Goal: Task Accomplishment & Management: Use online tool/utility

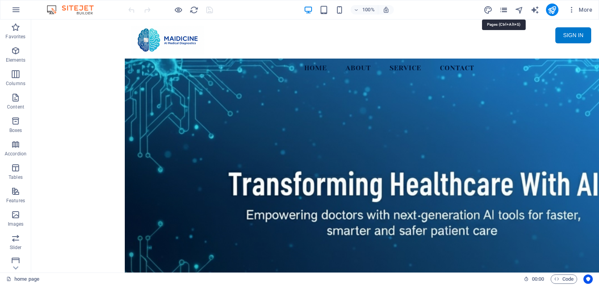
click at [500, 11] on icon "pages" at bounding box center [503, 9] width 9 height 9
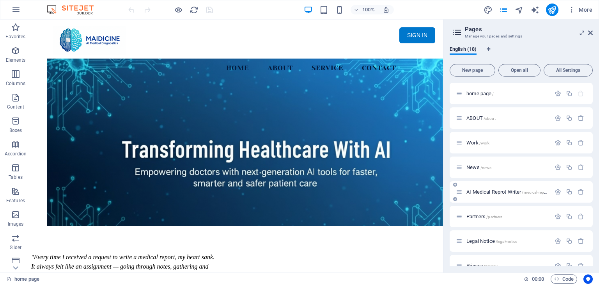
click at [517, 189] on span "AI Medical Reprot Writer /medical-report" at bounding box center [507, 192] width 82 height 6
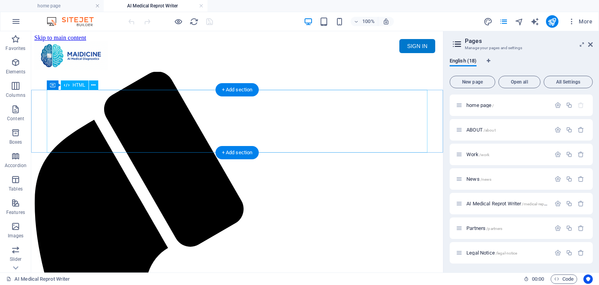
click at [290, 100] on div "Maidicine AI Medical Report Writer Version 5.1 Important Information The qualit…" at bounding box center [236, 100] width 405 height 0
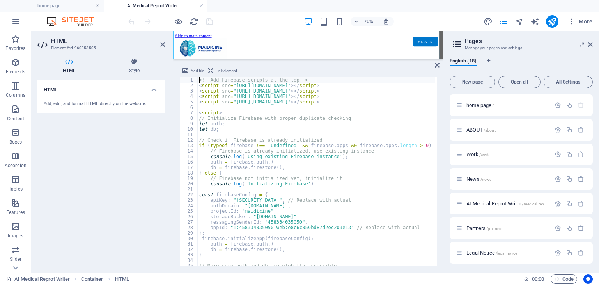
scroll to position [70, 0]
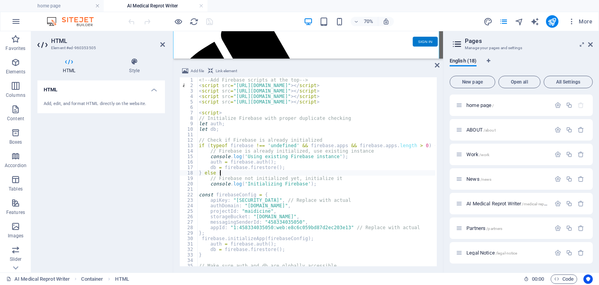
click at [326, 175] on div "<!-- Add Firebase scripts at the top --> < script src = "[URL][DOMAIN_NAME]" > …" at bounding box center [456, 176] width 518 height 198
type textarea "} else {"
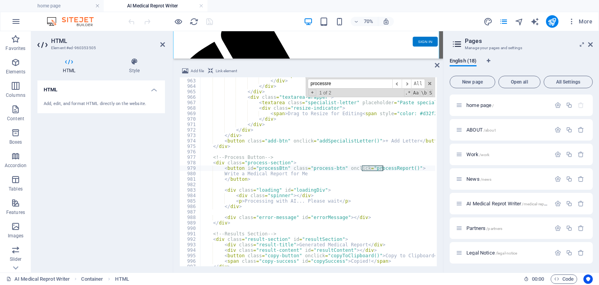
scroll to position [5249, 0]
type input "processreport"
click at [407, 88] on span "​" at bounding box center [406, 84] width 9 height 10
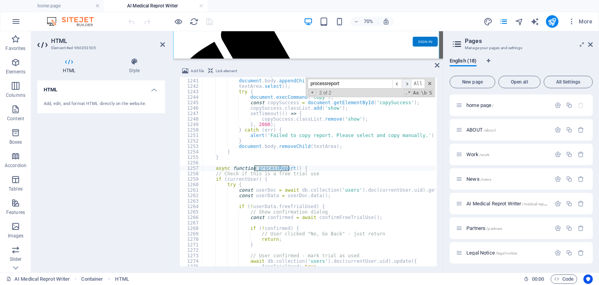
scroll to position [6767, 0]
type textarea "async function processReport() {"
click at [317, 166] on div "textArea . style . left = '-999999px' ; document . body . appendChild ( textAre…" at bounding box center [462, 172] width 518 height 198
click at [317, 167] on div "textArea . style . left = '-999999px' ; document . body . appendChild ( textAre…" at bounding box center [462, 172] width 518 height 198
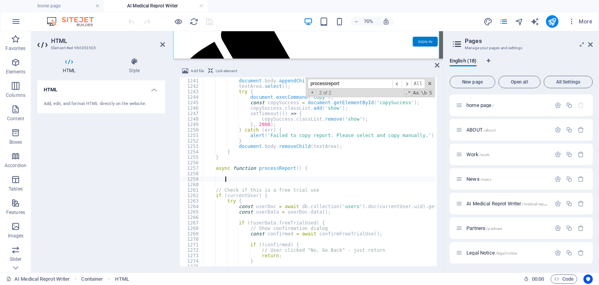
paste textarea "}"
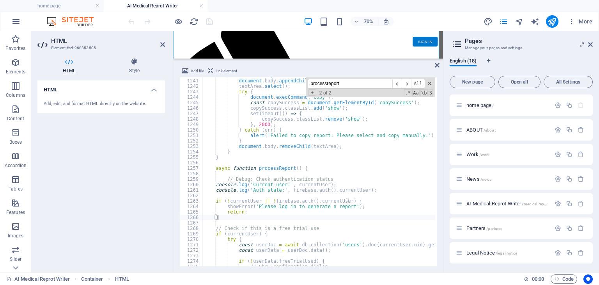
type textarea "}"
drag, startPoint x: 365, startPoint y: 85, endPoint x: 306, endPoint y: 81, distance: 58.6
click at [306, 81] on div "textArea . style . left = '-999999px' ; document . body . appendChild ( textAre…" at bounding box center [319, 171] width 232 height 189
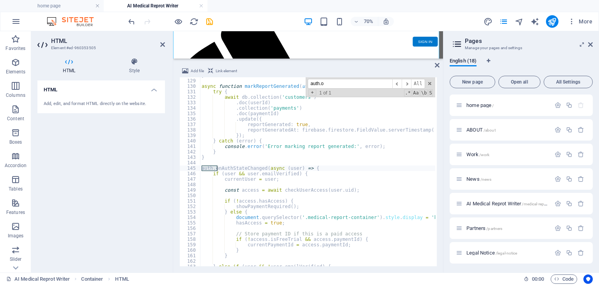
scroll to position [698, 0]
type input "auth.onauths"
type textarea "if (user && user.emailVerified) {"
click at [283, 172] on div "} async function markReportGenerated ( userId , paymentId ) { try { await db . …" at bounding box center [459, 172] width 518 height 198
click at [555, 23] on icon "publish" at bounding box center [551, 21] width 9 height 9
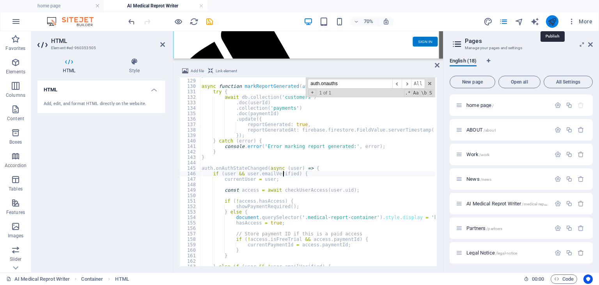
scroll to position [0, 0]
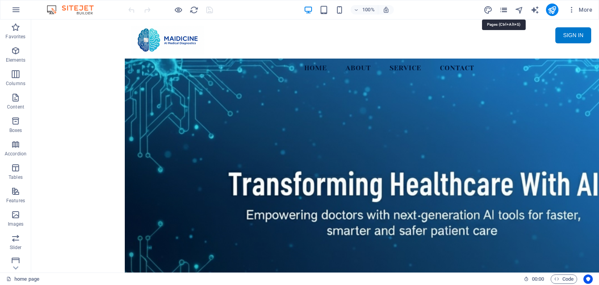
click at [507, 11] on icon "pages" at bounding box center [503, 9] width 9 height 9
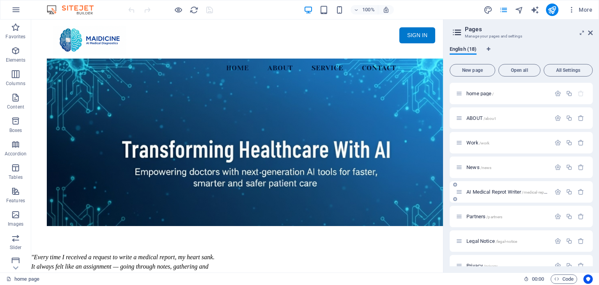
click at [507, 188] on div "AI Medical Reprot Writer /medical-report" at bounding box center [503, 191] width 95 height 9
click at [506, 193] on span "AI Medical Reprot Writer /medical-report" at bounding box center [507, 192] width 82 height 6
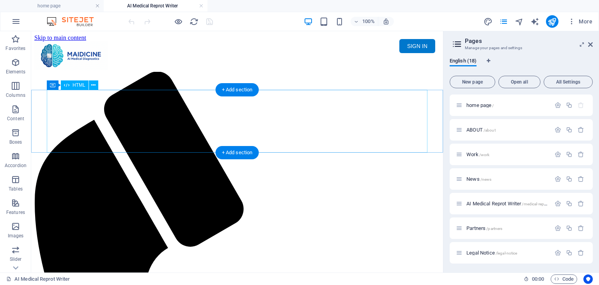
click at [294, 100] on div "Maidicine AI Medical Report Writer Version 5.1 Important Information The qualit…" at bounding box center [236, 100] width 405 height 0
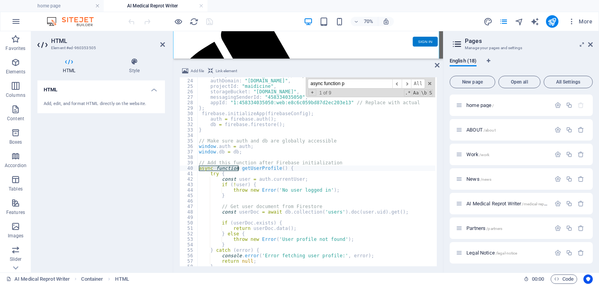
scroll to position [6767, 0]
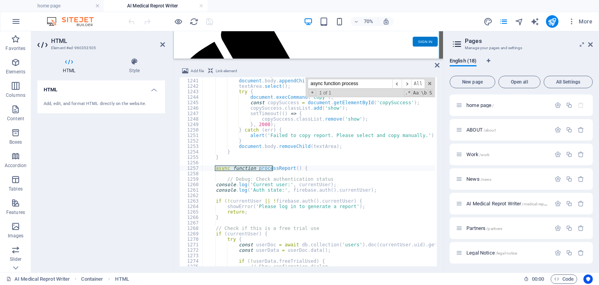
type input "async function process"
click at [276, 187] on div "textArea . style . left = '-999999px' ; document . body . appendChild ( textAre…" at bounding box center [462, 172] width 518 height 198
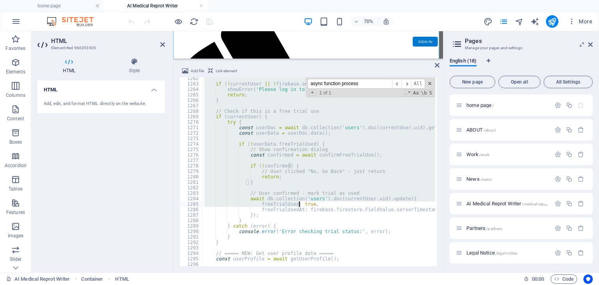
scroll to position [6883, 0]
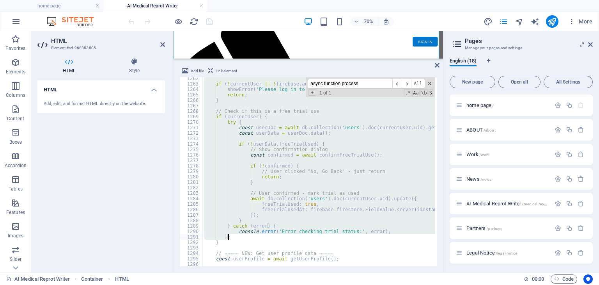
drag, startPoint x: 214, startPoint y: 168, endPoint x: 298, endPoint y: 239, distance: 109.3
click at [298, 239] on div "if ( ! currentUser || ! firebase . auth ( ) . currentUser ) { showError ( 'Plea…" at bounding box center [462, 175] width 518 height 198
type textarea "console.error('Error checking trial status:', error); }"
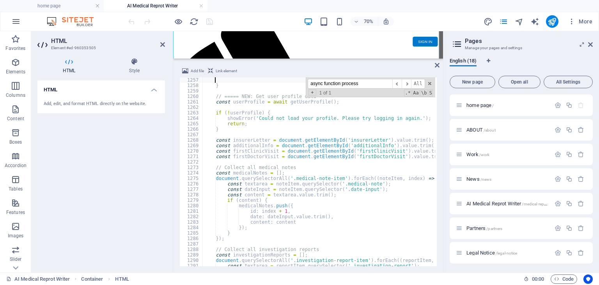
scroll to position [6808, 0]
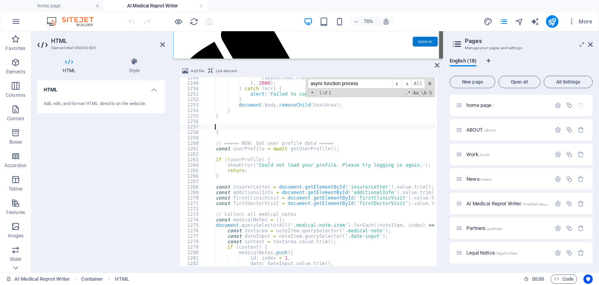
paste textarea "}"
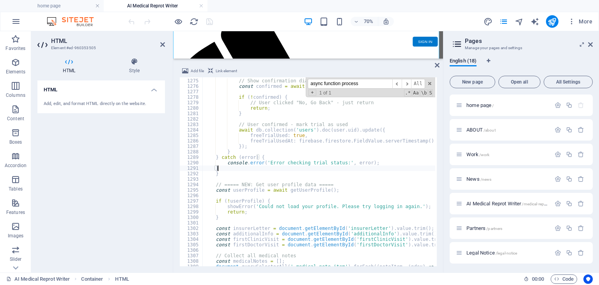
scroll to position [6952, 0]
click at [251, 175] on div "if ( ! userData . freeTrialUsed ) { // Show confirmation dialog const confirmed…" at bounding box center [462, 172] width 518 height 198
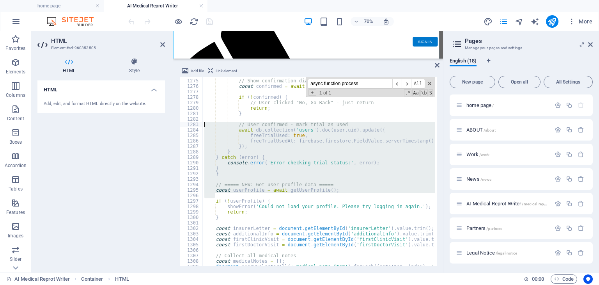
drag, startPoint x: 346, startPoint y: 193, endPoint x: 196, endPoint y: 126, distance: 164.0
click at [196, 126] on div "} 1274 1275 1276 1277 1278 1279 1280 1281 1282 1283 1284 1285 1286 1287 1288 12…" at bounding box center [307, 171] width 257 height 189
click at [242, 175] on div "if ( ! userData . freeTrialUsed ) { // Show confirmation dialog const confirmed…" at bounding box center [319, 171] width 232 height 189
type textarea "}"
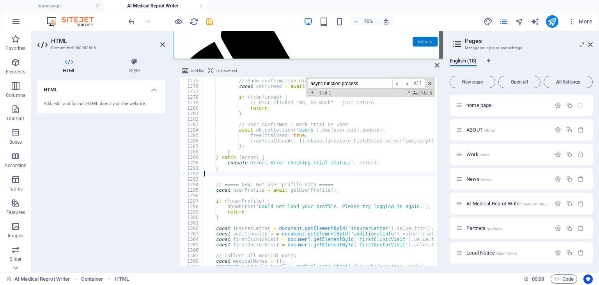
type textarea "}"
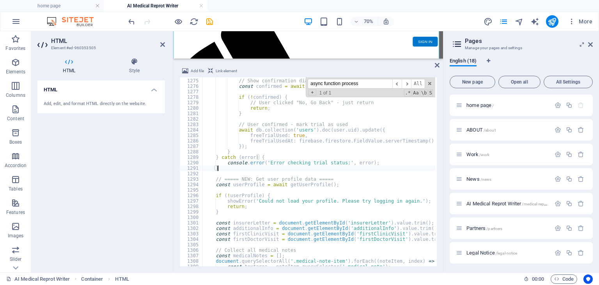
click at [236, 169] on div "if ( ! userData . freeTrialUsed ) { // Show confirmation dialog const confirmed…" at bounding box center [462, 172] width 518 height 198
drag, startPoint x: 379, startPoint y: 86, endPoint x: 285, endPoint y: 86, distance: 93.9
click at [285, 86] on div "if ( ! userData . freeTrialUsed ) { // Show confirmation dialog const confirmed…" at bounding box center [319, 171] width 232 height 189
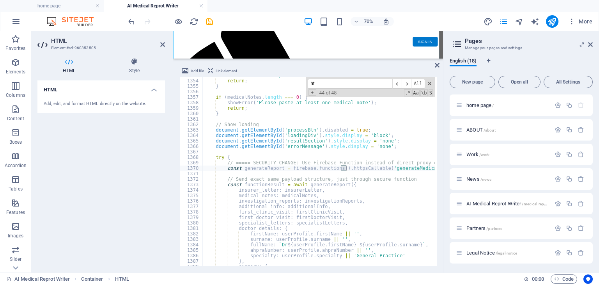
scroll to position [7383, 0]
type input "httpscallable"
drag, startPoint x: 225, startPoint y: 168, endPoint x: 453, endPoint y: 173, distance: 228.9
click at [453, 173] on div "home page AI Medical Reprot Writer Favorites Elements Columns Content Boxes Acc…" at bounding box center [299, 151] width 599 height 241
paste textarea "const generateReport = functions.httpsCallable('generateMedicalReport');"
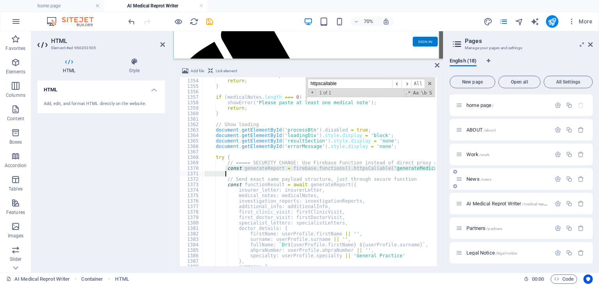
type textarea "const generateReport = functions.httpsCallable('generateMedicalReport');"
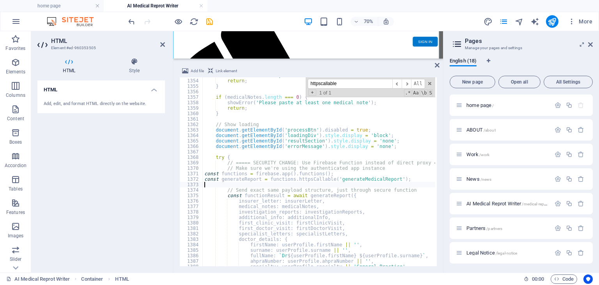
click at [205, 173] on div "showError ( 'Please paste the insurer \' s letter content' ) ; return ; } if ( …" at bounding box center [462, 172] width 518 height 198
click at [203, 180] on div "showError ( 'Please paste the insurer \' s letter content' ) ; return ; } if ( …" at bounding box center [462, 172] width 518 height 198
click at [218, 174] on div "showError ( 'Please paste the insurer \' s letter content' ) ; return ; } if ( …" at bounding box center [462, 172] width 518 height 198
click at [218, 180] on div "showError ( 'Please paste the insurer \' s letter content' ) ; return ; } if ( …" at bounding box center [462, 172] width 518 height 198
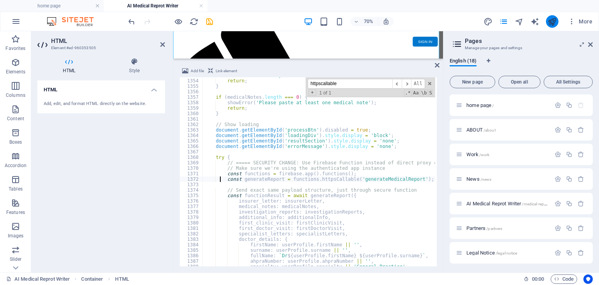
type textarea "const generateReport = functions.httpsCallable('generateMedicalReport');"
click at [558, 23] on button "publish" at bounding box center [552, 21] width 12 height 12
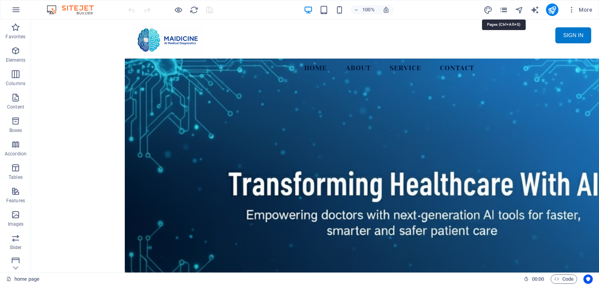
click at [507, 11] on icon "pages" at bounding box center [503, 9] width 9 height 9
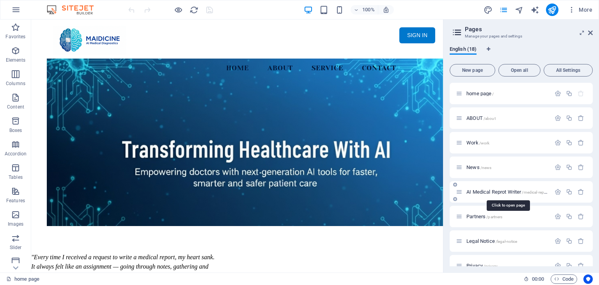
click at [508, 193] on span "AI Medical Reprot Writer /medical-report" at bounding box center [507, 192] width 82 height 6
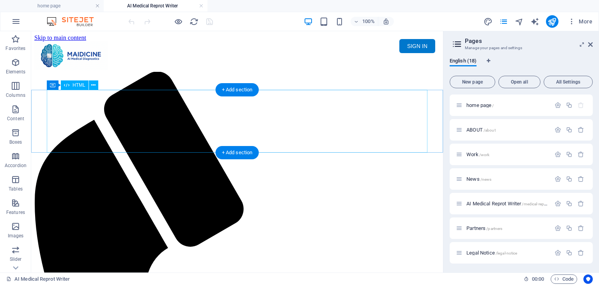
click at [236, 100] on div "Maidicine AI Medical Report Writer Version 5.1 Important Information The qualit…" at bounding box center [236, 100] width 405 height 0
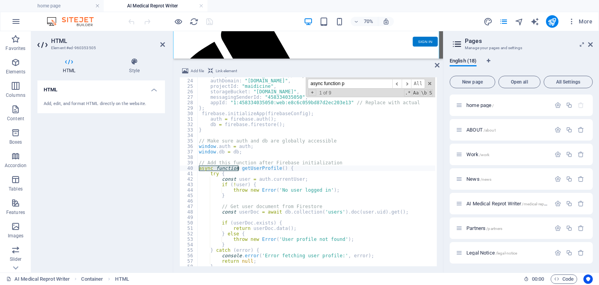
scroll to position [6767, 0]
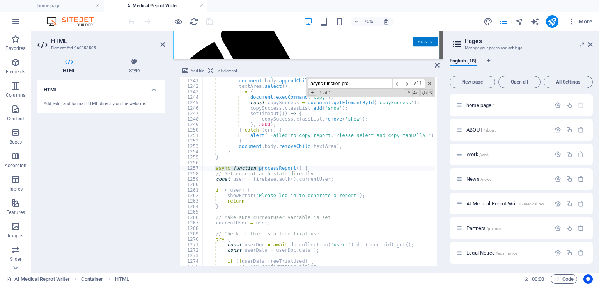
type input "async function pro"
click at [311, 172] on div "textArea . style . left = '-999999px' ; document . body . appendChild ( textAre…" at bounding box center [462, 172] width 518 height 198
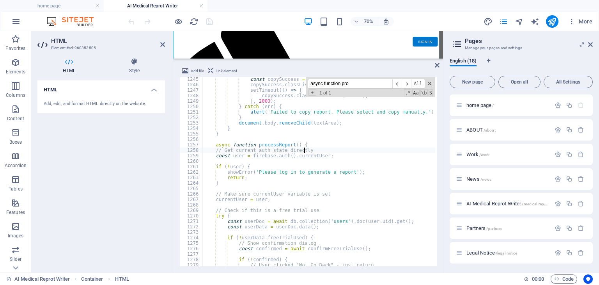
scroll to position [6790, 0]
click at [213, 145] on div "const copySuccess = document . getElementById ( 'copySuccess' ) ; copySuccess .…" at bounding box center [462, 175] width 518 height 198
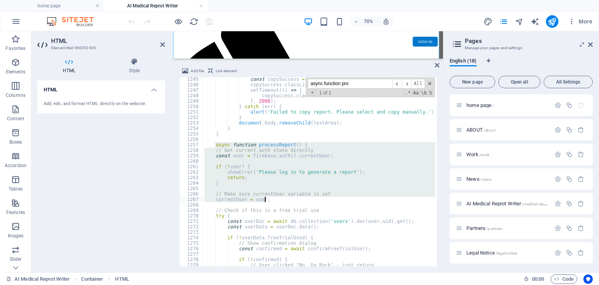
drag, startPoint x: 215, startPoint y: 145, endPoint x: 274, endPoint y: 201, distance: 81.1
click at [274, 201] on div "const copySuccess = document . getElementById ( 'copySuccess' ) ; copySuccess .…" at bounding box center [462, 175] width 518 height 198
type textarea "// Make sure currentUser variable is set currentUser = user;"
paste textarea
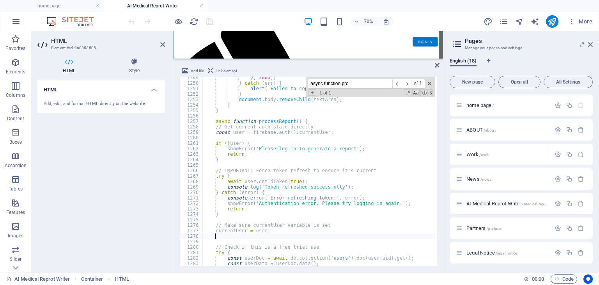
scroll to position [6837, 0]
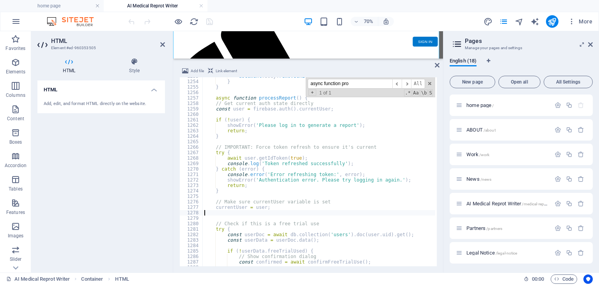
type textarea "currentUser = user;"
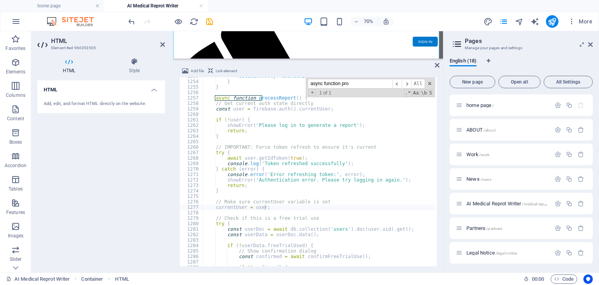
drag, startPoint x: 357, startPoint y: 81, endPoint x: 308, endPoint y: 85, distance: 49.7
click at [308, 85] on div "async function pro ​ ​ All Replace All + 1 of 1 .* Aa \b S" at bounding box center [370, 87] width 129 height 20
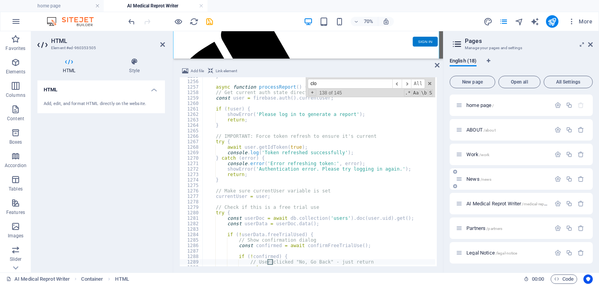
scroll to position [1189, 0]
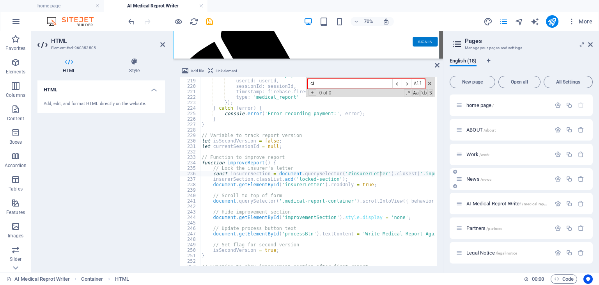
type input "c"
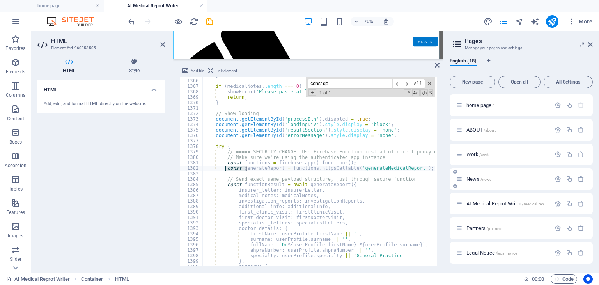
scroll to position [7449, 0]
type input "const generatereport"
click at [294, 169] on div "} if ( medicalNotes . length === 0 ) { showError ( 'Please paste at least one m…" at bounding box center [462, 172] width 518 height 198
click at [313, 167] on div "} if ( medicalNotes . length === 0 ) { showError ( 'Please paste at least one m…" at bounding box center [462, 172] width 518 height 198
drag, startPoint x: 226, startPoint y: 162, endPoint x: 425, endPoint y: 168, distance: 199.3
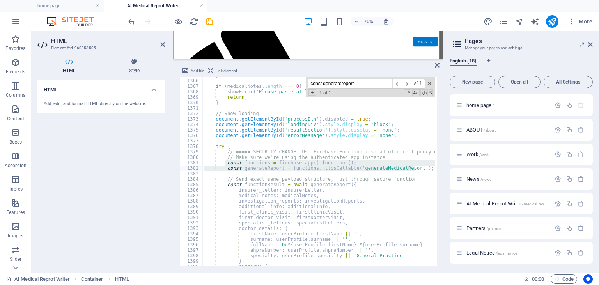
click at [425, 168] on div "} if ( medicalNotes . length === 0 ) { showError ( 'Please paste at least one m…" at bounding box center [462, 172] width 518 height 198
paste textarea
click at [205, 168] on div "} if ( medicalNotes . length === 0 ) { showError ( 'Please paste at least one m…" at bounding box center [462, 172] width 518 height 198
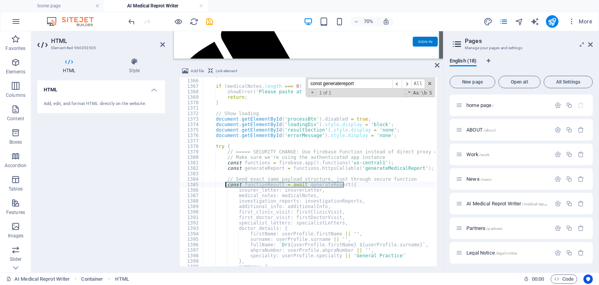
drag, startPoint x: 348, startPoint y: 183, endPoint x: 226, endPoint y: 183, distance: 121.6
click at [226, 183] on div "} if ( medicalNotes . length === 0 ) { showError ( 'Please paste at least one m…" at bounding box center [462, 172] width 518 height 198
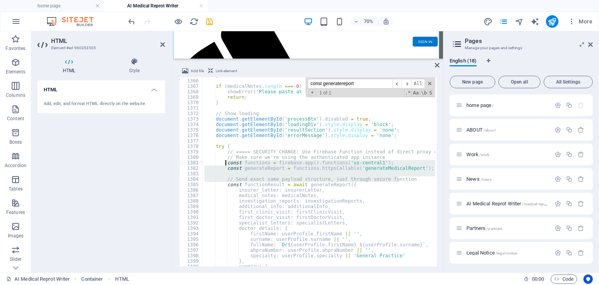
drag, startPoint x: 400, startPoint y: 179, endPoint x: 226, endPoint y: 161, distance: 175.1
click at [226, 161] on div "} if ( medicalNotes . length === 0 ) { showError ( 'Please paste at least one m…" at bounding box center [462, 172] width 518 height 198
paste textarea "console.log('Calling Firebase Function..."
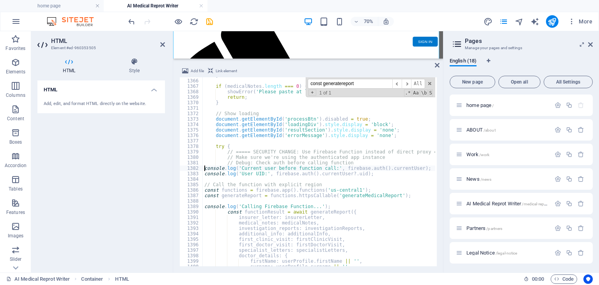
click at [203, 166] on div "} if ( medicalNotes . length === 0 ) { showError ( 'Please paste at least one m…" at bounding box center [462, 172] width 518 height 198
click at [204, 173] on div "} if ( medicalNotes . length === 0 ) { showError ( 'Please paste at least one m…" at bounding box center [462, 172] width 518 height 198
click at [204, 183] on div "} if ( medicalNotes . length === 0 ) { showError ( 'Please paste at least one m…" at bounding box center [462, 172] width 518 height 198
click at [204, 189] on div "} if ( medicalNotes . length === 0 ) { showError ( 'Please paste at least one m…" at bounding box center [462, 172] width 518 height 198
click at [205, 196] on div "} if ( medicalNotes . length === 0 ) { showError ( 'Please paste at least one m…" at bounding box center [462, 172] width 518 height 198
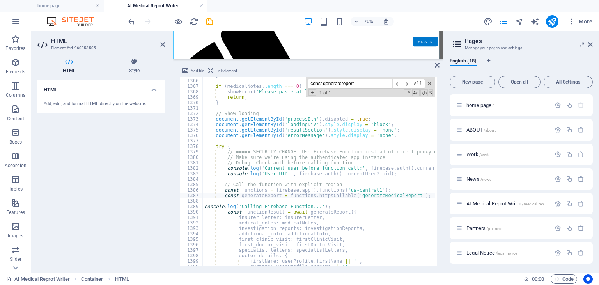
click at [205, 205] on div "} if ( medicalNotes . length === 0 ) { showError ( 'Please paste at least one m…" at bounding box center [462, 172] width 518 height 198
type textarea "console.log('Calling Firebase Function...');"
click at [357, 205] on div "} if ( medicalNotes . length === 0 ) { showError ( 'Please paste at least one m…" at bounding box center [462, 172] width 518 height 198
click at [222, 195] on div "} if ( medicalNotes . length === 0 ) { showError ( 'Please paste at least one m…" at bounding box center [462, 172] width 518 height 198
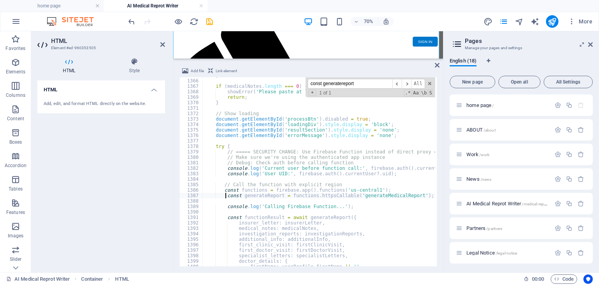
scroll to position [0, 2]
click at [222, 190] on div "} if ( medicalNotes . length === 0 ) { showError ( 'Please paste at least one m…" at bounding box center [462, 172] width 518 height 198
type textarea "const functions = [DOMAIN_NAME]().functions('us-central1');"
click at [322, 202] on div "} if ( medicalNotes . length === 0 ) { showError ( 'Please paste at least one m…" at bounding box center [462, 172] width 518 height 198
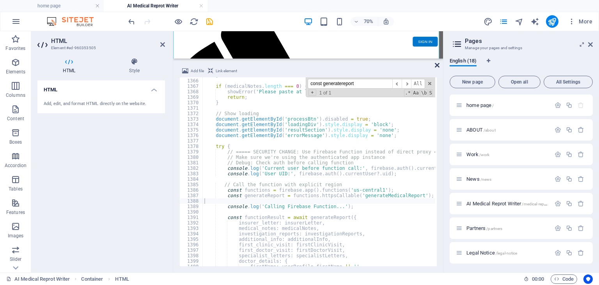
click at [436, 67] on icon at bounding box center [437, 65] width 5 height 6
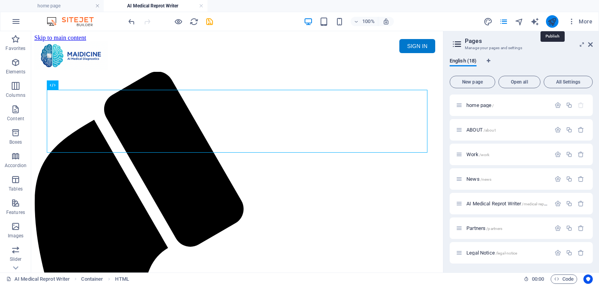
click at [553, 22] on icon "publish" at bounding box center [551, 21] width 9 height 9
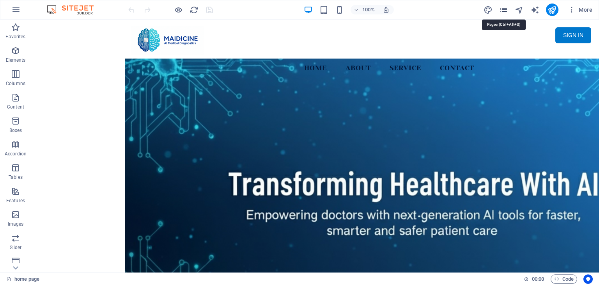
click at [504, 11] on icon "pages" at bounding box center [503, 9] width 9 height 9
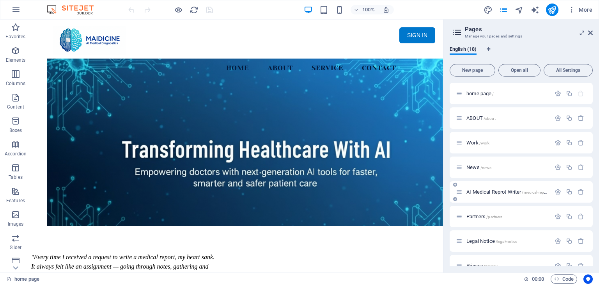
click at [480, 192] on span "AI Medical Reprot Writer /medical-report" at bounding box center [507, 192] width 82 height 6
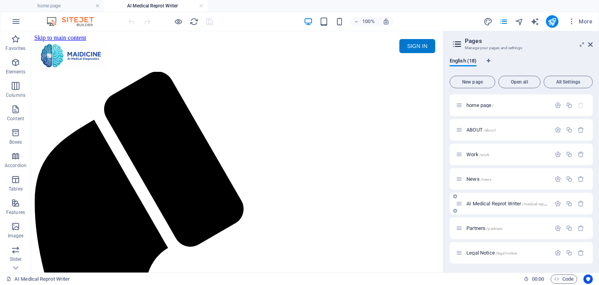
click at [480, 203] on span "AI Medical Reprot Writer /medical-report" at bounding box center [507, 203] width 82 height 6
click at [479, 203] on span "AI Medical Reprot Writer /medical-report" at bounding box center [507, 203] width 82 height 6
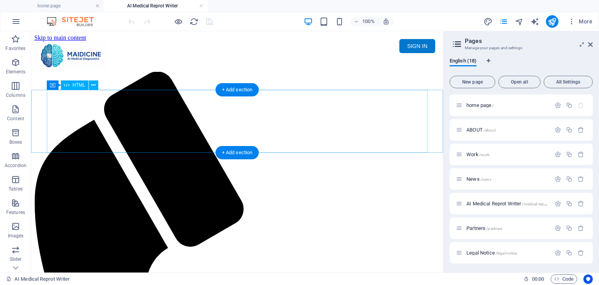
click at [277, 100] on div "Maidicine AI Medical Report Writer Version 5.1 Important Information The qualit…" at bounding box center [236, 100] width 405 height 0
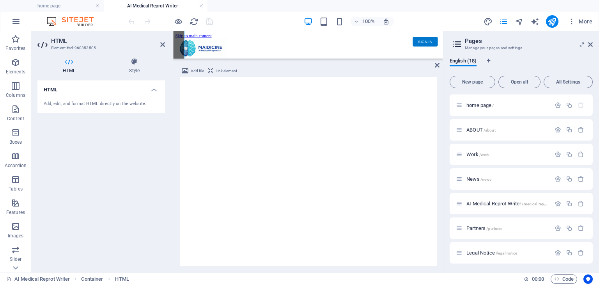
scroll to position [70, 0]
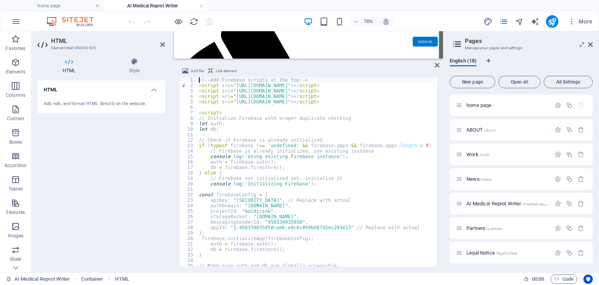
click at [323, 142] on div "<!-- Add Firebase scripts at the top --> < script src = "[URL][DOMAIN_NAME]" > …" at bounding box center [456, 176] width 518 height 198
type textarea "// Check if Firebase is already initialized"
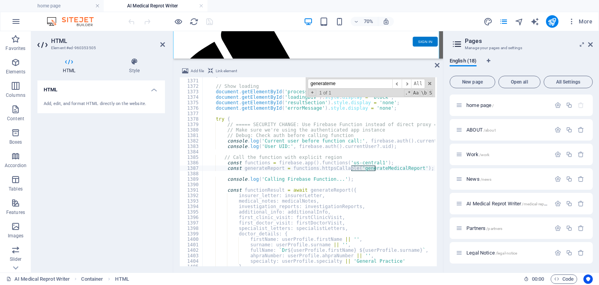
scroll to position [7476, 0]
type input "generatemedicalreport"
type textarea "const generateReport = functions.httpsCallable('generateMedicalReport');"
click at [317, 168] on div "} // Show loading document . getElementById ( 'processBtn' ) . disabled = true …" at bounding box center [462, 172] width 518 height 198
drag, startPoint x: 365, startPoint y: 83, endPoint x: 311, endPoint y: 83, distance: 53.4
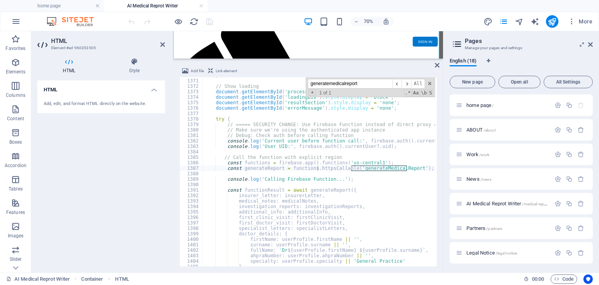
click at [311, 83] on input "generatemedicalreport" at bounding box center [350, 84] width 85 height 10
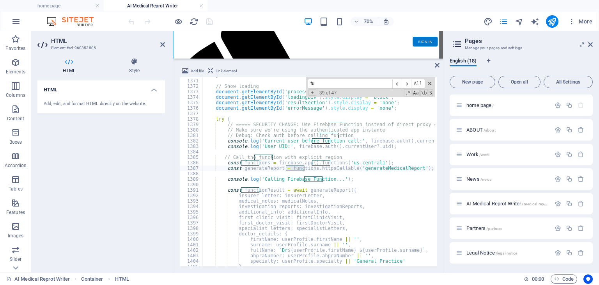
type input "f"
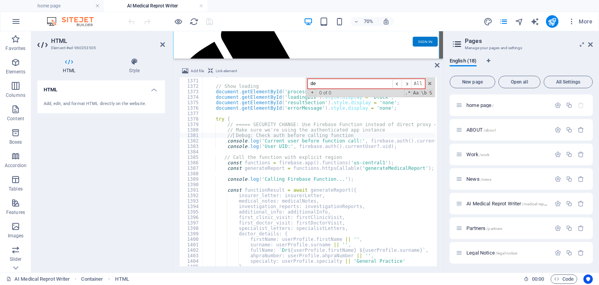
type input "d"
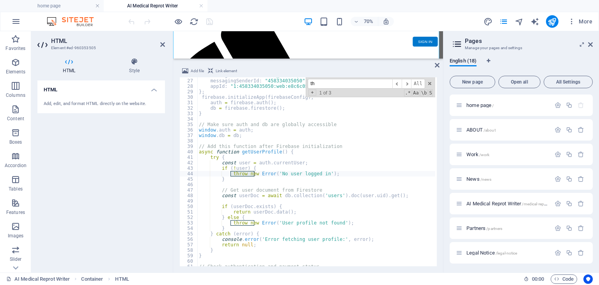
type input "t"
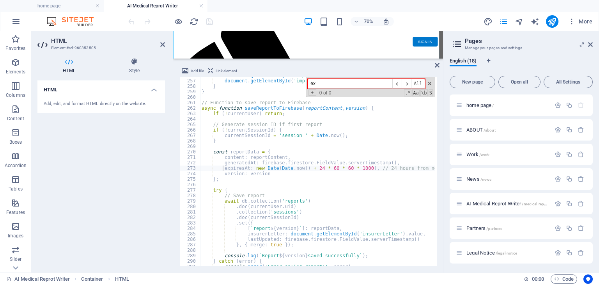
type input "e"
click at [39, 159] on div "HTML Add, edit, and format HTML directly on the website." at bounding box center [100, 173] width 127 height 186
type textarea "currentSessionId = 'session_' + Date.now();"
click at [356, 136] on div "document . getElementById ( 'improvementSection' ) . style . display = 'block' …" at bounding box center [459, 172] width 518 height 198
click at [556, 20] on icon "publish" at bounding box center [551, 21] width 9 height 9
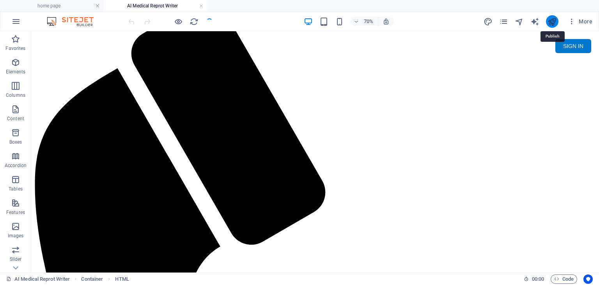
scroll to position [0, 0]
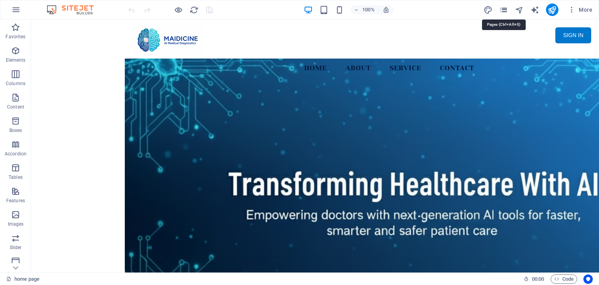
click at [502, 7] on icon "pages" at bounding box center [503, 9] width 9 height 9
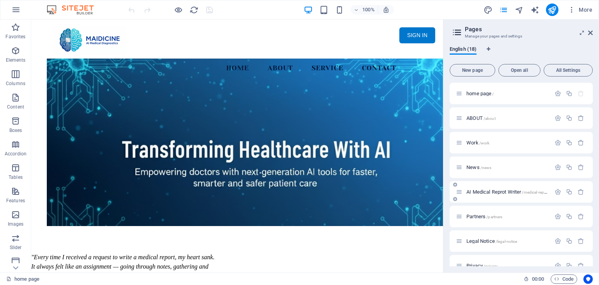
click at [512, 196] on div "AI Medical Reprot Writer /medical-report" at bounding box center [520, 191] width 143 height 21
click at [514, 191] on span "AI Medical Reprot Writer /medical-report" at bounding box center [507, 192] width 82 height 6
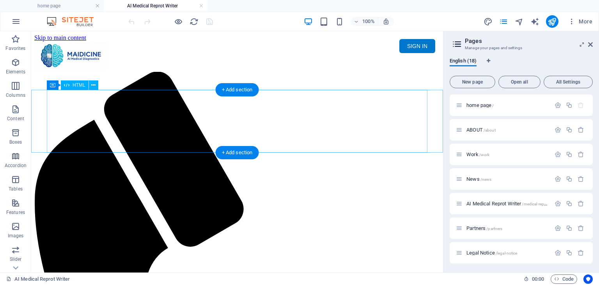
click at [187, 100] on div "Maidicine AI Medical Report Writer Version 5.1 Important Information The qualit…" at bounding box center [236, 100] width 405 height 0
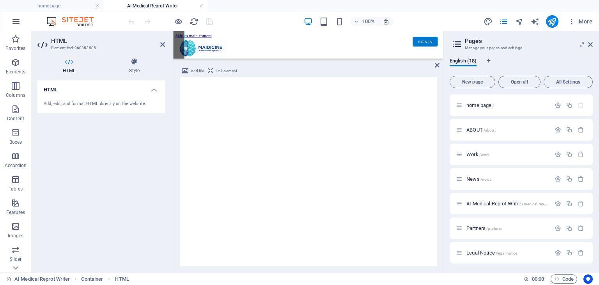
scroll to position [70, 0]
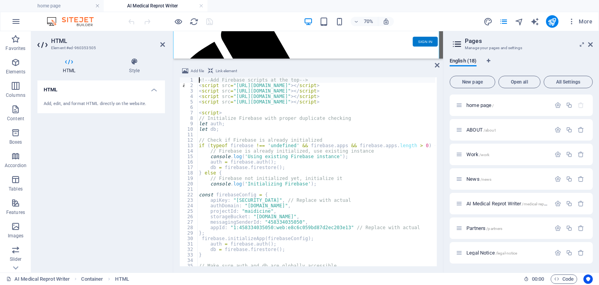
click at [326, 134] on div "<!-- Add Firebase scripts at the top --> < script src = "[URL][DOMAIN_NAME]" > …" at bounding box center [456, 176] width 518 height 198
click at [260, 112] on div "<!-- Add Firebase scripts at the top --> < script src = "[URL][DOMAIN_NAME]" > …" at bounding box center [456, 176] width 518 height 198
click at [243, 253] on div "<!-- Add Firebase scripts at the top --> < script src = "[URL][DOMAIN_NAME]" > …" at bounding box center [456, 176] width 518 height 198
type textarea "}"
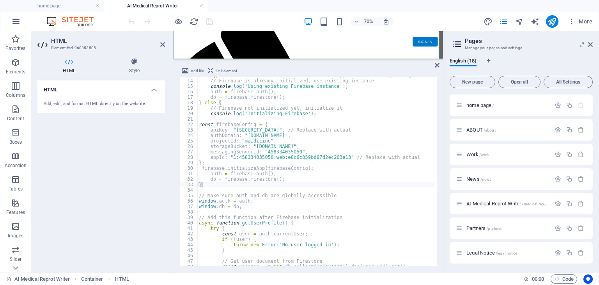
scroll to position [94, 0]
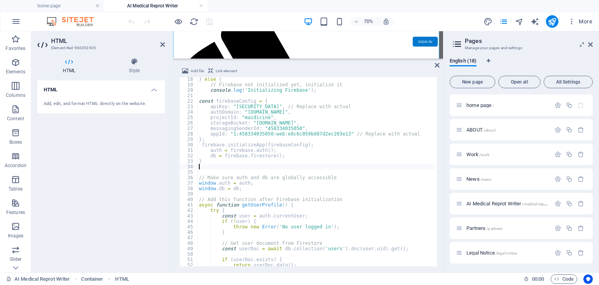
paste textarea "window.db = db;"
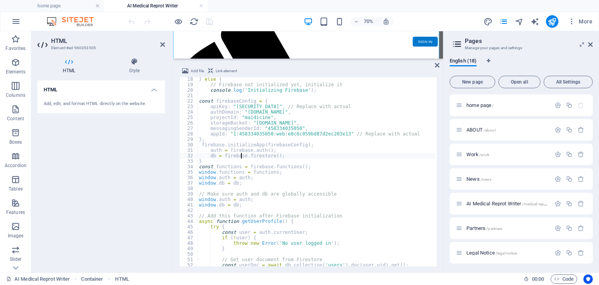
click at [241, 158] on div "} else { // Firebase not initialized yet, initialize it console . log ( 'Initia…" at bounding box center [456, 175] width 518 height 198
click at [219, 161] on div "} else { // Firebase not initialized yet, initialize it console . log ( 'Initia…" at bounding box center [456, 175] width 518 height 198
type textarea "}"
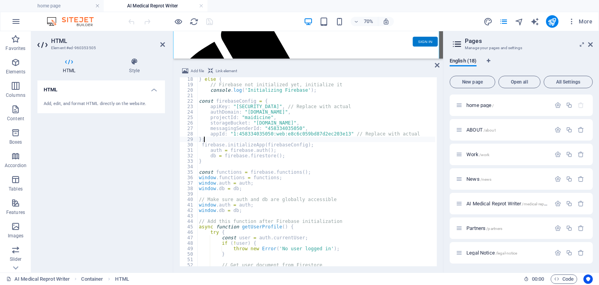
click at [317, 140] on div "} else { // Firebase not initialized yet, initialize it console . log ( 'Initia…" at bounding box center [456, 175] width 518 height 198
type textarea "};"
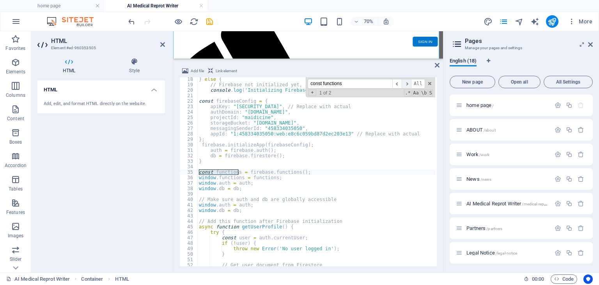
type input "const functions"
click at [410, 83] on span "​" at bounding box center [406, 84] width 9 height 10
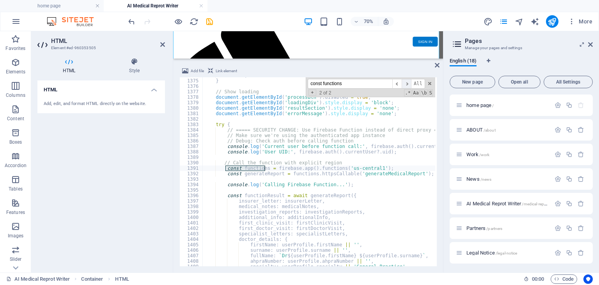
scroll to position [7498, 0]
click at [364, 166] on div "return ; } // Show loading document . getElementById ( 'processBtn' ) . disable…" at bounding box center [462, 172] width 518 height 198
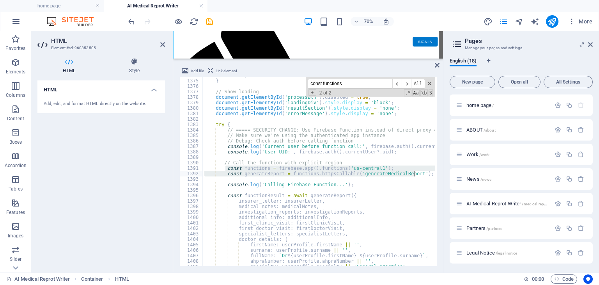
drag, startPoint x: 224, startPoint y: 166, endPoint x: 433, endPoint y: 173, distance: 208.7
click at [433, 173] on div "return ; } // Show loading document . getElementById ( 'processBtn' ) . disable…" at bounding box center [462, 172] width 518 height 198
paste textarea "generateReport = window."
type textarea "const generateReport = window.functions.httpsCallable('generateMedicalReport');"
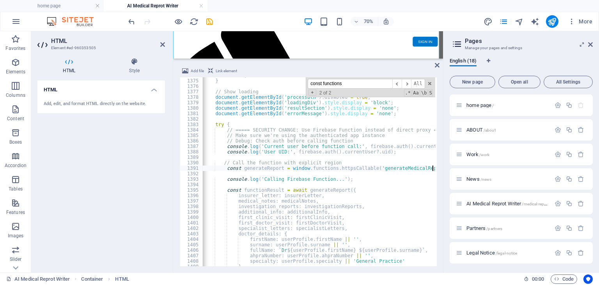
scroll to position [0, 0]
click at [554, 20] on icon "publish" at bounding box center [551, 21] width 9 height 9
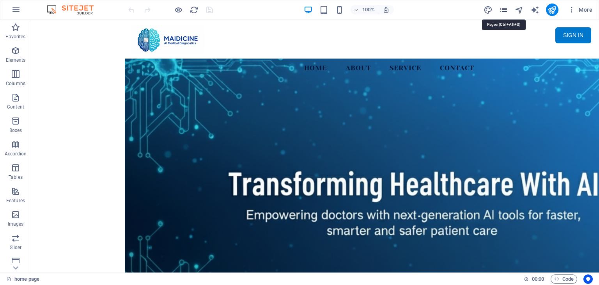
click at [504, 11] on icon "pages" at bounding box center [503, 9] width 9 height 9
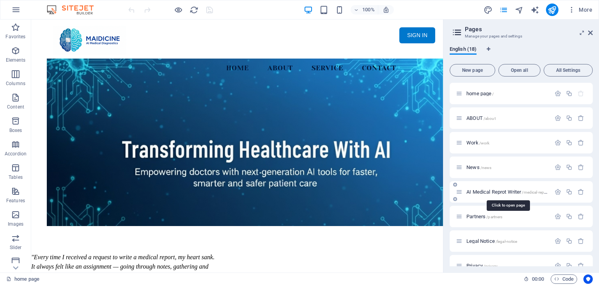
click at [509, 190] on span "AI Medical Reprot Writer /medical-report" at bounding box center [507, 192] width 82 height 6
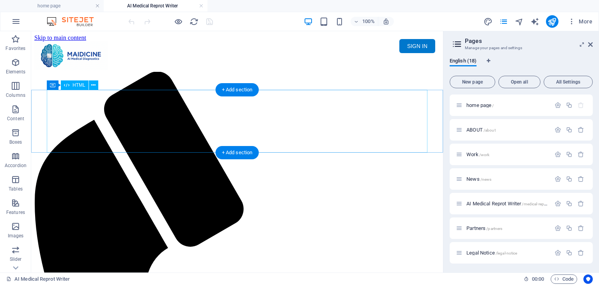
click at [198, 100] on div "Maidicine AI Medical Report Writer Version 5.1 Important Information The qualit…" at bounding box center [236, 100] width 405 height 0
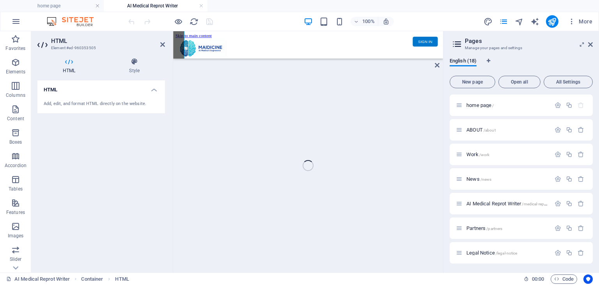
scroll to position [70, 0]
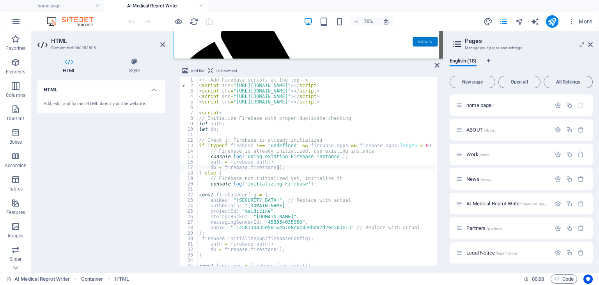
click at [333, 167] on div "<!-- Add Firebase scripts at the top --> < script src = "https://www.gstatic.co…" at bounding box center [456, 176] width 518 height 198
click at [313, 117] on div "<!-- Add Firebase scripts at the top --> < script src = "https://www.gstatic.co…" at bounding box center [456, 176] width 518 height 198
click at [279, 186] on div "<!-- Add Firebase scripts at the top --> < script src = "https://www.gstatic.co…" at bounding box center [456, 176] width 518 height 198
click at [258, 173] on div "<!-- Add Firebase scripts at the top --> < script src = "https://www.gstatic.co…" at bounding box center [456, 176] width 518 height 198
click at [280, 167] on div "<!-- Add Firebase scripts at the top --> < script src = "https://www.gstatic.co…" at bounding box center [456, 176] width 518 height 198
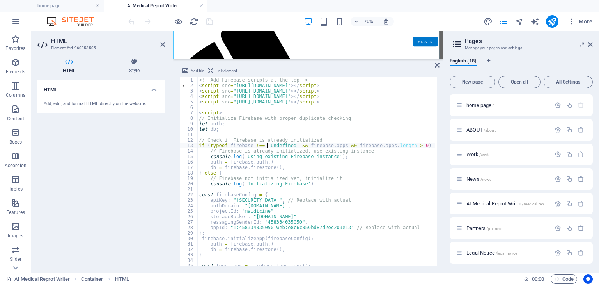
click at [267, 144] on div "<!-- Add Firebase scripts at the top --> < script src = "https://www.gstatic.co…" at bounding box center [456, 176] width 518 height 198
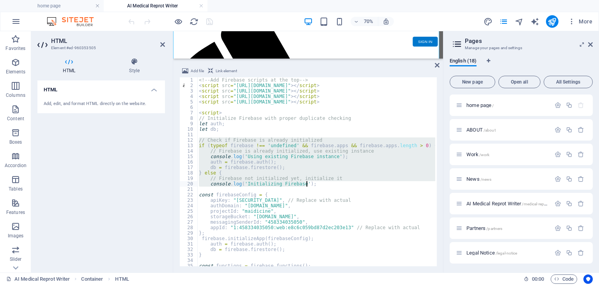
drag, startPoint x: 199, startPoint y: 138, endPoint x: 312, endPoint y: 185, distance: 121.8
click at [312, 185] on div "<!-- Add Firebase scripts at the top --> < script src = "https://www.gstatic.co…" at bounding box center [456, 176] width 518 height 198
paste textarea
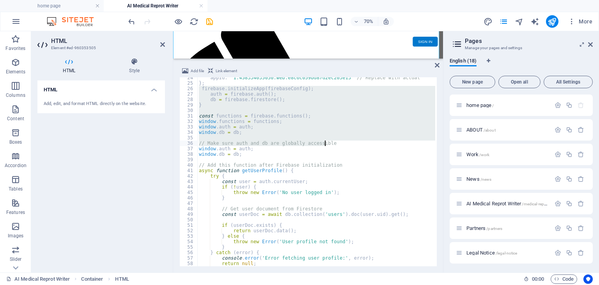
scroll to position [128, 0]
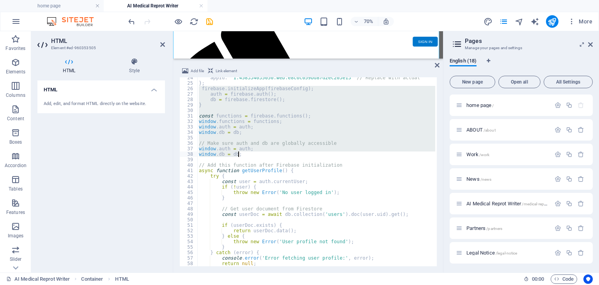
drag, startPoint x: 199, startPoint y: 217, endPoint x: 340, endPoint y: 152, distance: 154.4
click at [340, 152] on div "appId : "1:458334035050:web:e8c6c059bd87d2ec203e13" // Replace with actual } ; …" at bounding box center [456, 174] width 518 height 198
paste textarea "auth.setPersistence(firebase.auth.Auth.Persistence.LOCAL)"
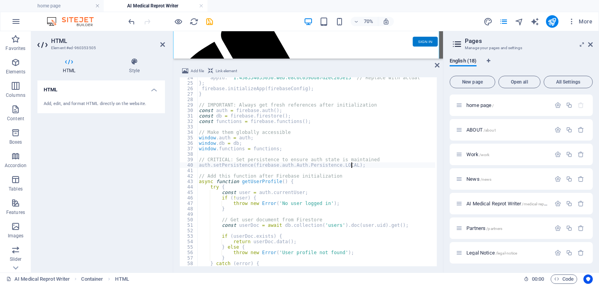
click at [366, 178] on div "appId : "1:458334035050:web:e8c6c059bd87d2ec203e13" // Replace with actual } ; …" at bounding box center [456, 174] width 518 height 198
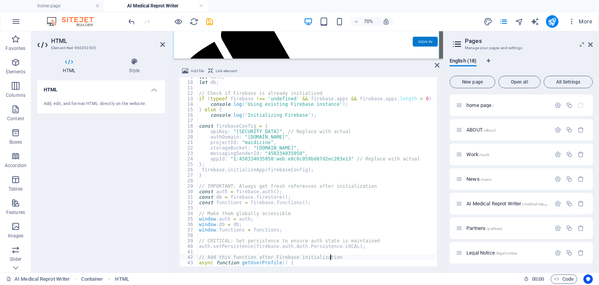
scroll to position [94, 0]
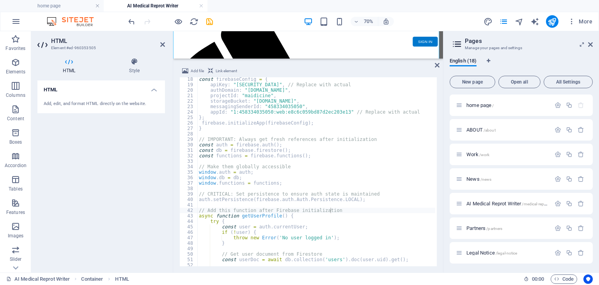
click at [320, 184] on div "const firebaseConfig = { apiKey : "AIzaSyDihGAQjoHxrOmN31trV7Vh1OEk1cInnmM" , /…" at bounding box center [456, 175] width 518 height 198
type textarea "window.functions = functions;"
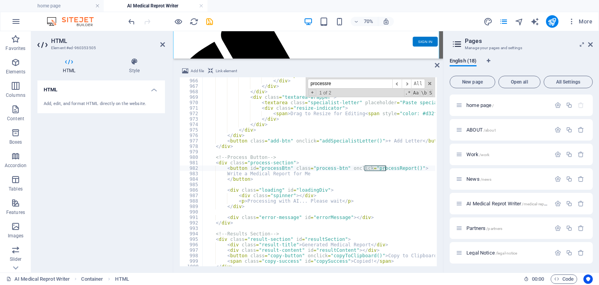
scroll to position [5266, 0]
type input "processreport"
click at [409, 85] on span "​" at bounding box center [406, 84] width 9 height 10
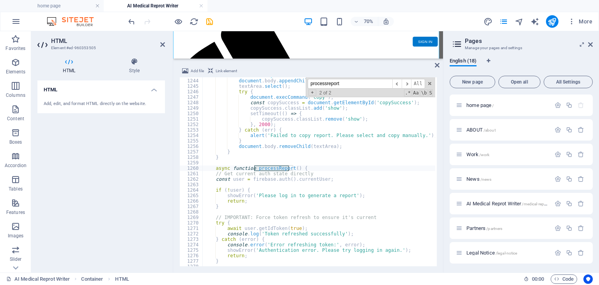
click at [320, 167] on div "textArea . style . left = '-999999px' ; document . body . appendChild ( textAre…" at bounding box center [462, 172] width 518 height 198
click at [225, 179] on div "textArea . style . left = '-999999px' ; document . body . appendChild ( textAre…" at bounding box center [462, 172] width 518 height 198
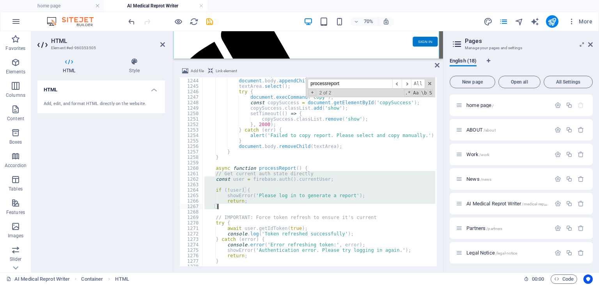
scroll to position [6806, 0]
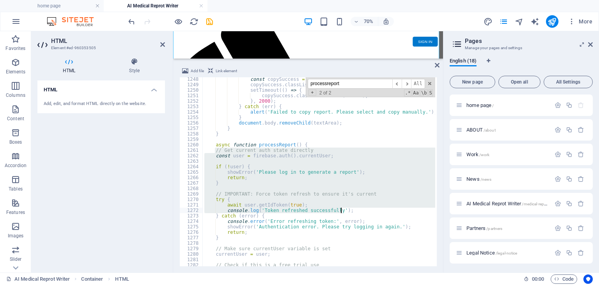
drag, startPoint x: 214, startPoint y: 173, endPoint x: 349, endPoint y: 211, distance: 140.5
click at [349, 211] on div "const copySuccess = document . getElementById ( 'copySuccess' ) ; copySuccess .…" at bounding box center [462, 175] width 518 height 198
click at [349, 211] on div "const copySuccess = document . getElementById ( 'copySuccess' ) ; copySuccess .…" at bounding box center [319, 171] width 232 height 189
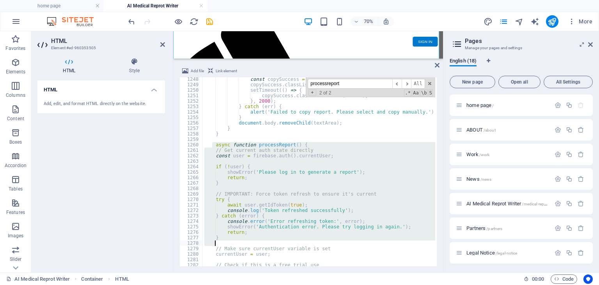
drag, startPoint x: 212, startPoint y: 144, endPoint x: 284, endPoint y: 241, distance: 120.4
click at [284, 241] on div "const copySuccess = document . getElementById ( 'copySuccess' ) ; copySuccess .…" at bounding box center [462, 175] width 518 height 198
type textarea "}"
click at [224, 244] on div "const copySuccess = document . getElementById ( 'copySuccess' ) ; copySuccess .…" at bounding box center [319, 171] width 232 height 189
drag, startPoint x: 226, startPoint y: 241, endPoint x: 203, endPoint y: 145, distance: 98.7
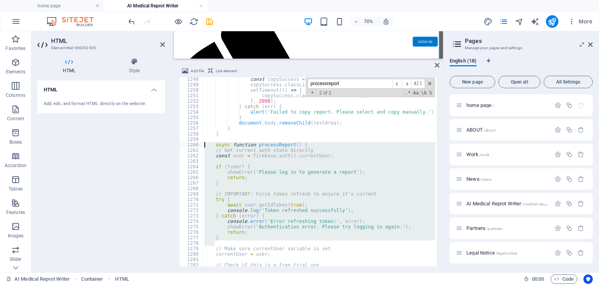
click at [203, 145] on div "const copySuccess = document . getElementById ( 'copySuccess' ) ; copySuccess .…" at bounding box center [462, 175] width 518 height 198
paste textarea "}"
type textarea "}"
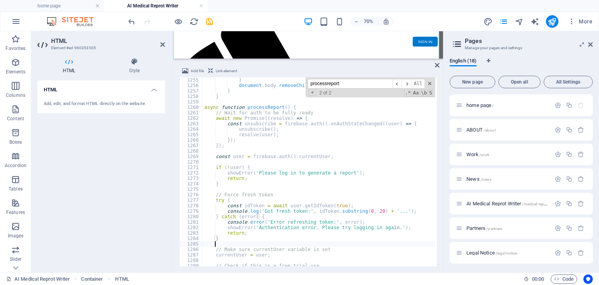
scroll to position [0, 0]
drag, startPoint x: 356, startPoint y: 84, endPoint x: 299, endPoint y: 86, distance: 56.2
click at [299, 86] on div "} document . body . removeChild ( textArea ) ; } } async function processReport…" at bounding box center [319, 171] width 232 height 189
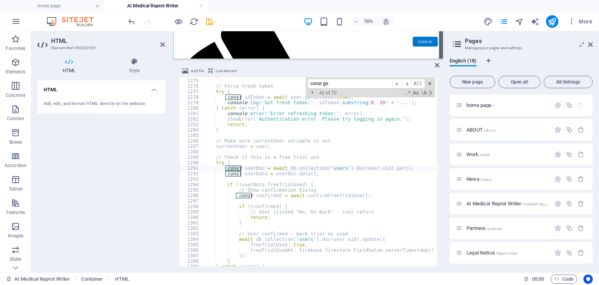
scroll to position [7525, 0]
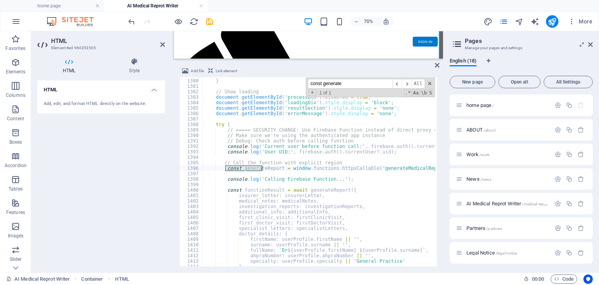
type input "const generate"
type textarea "const generateReport = window.functions.httpsCallable('generateMedicalReport');"
click at [357, 167] on div "return ; } // Show loading document . getElementById ( 'processBtn' ) . disable…" at bounding box center [462, 172] width 518 height 198
click at [558, 23] on button "publish" at bounding box center [552, 21] width 12 height 12
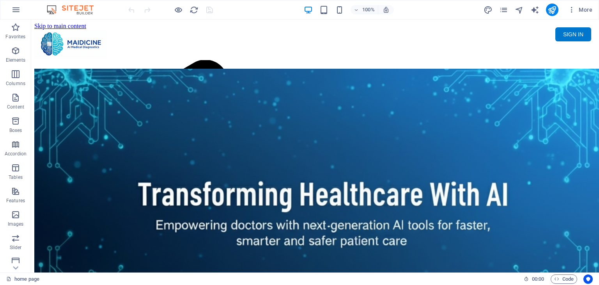
click at [499, 7] on div "More" at bounding box center [539, 10] width 112 height 12
click at [501, 7] on icon "pages" at bounding box center [503, 9] width 9 height 9
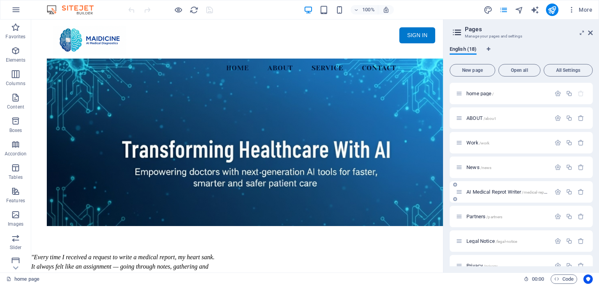
click at [510, 190] on span "AI Medical Reprot Writer /medical-report" at bounding box center [507, 192] width 82 height 6
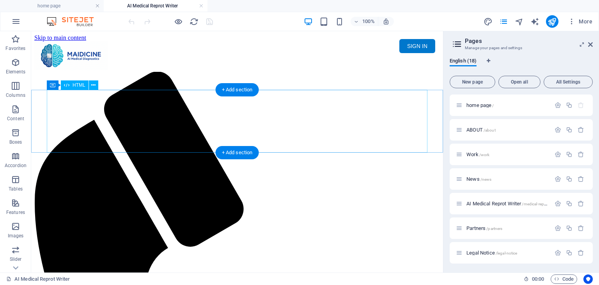
click at [187, 100] on div "Maidicine AI Medical Report Writer Version 5.1 Important Information The qualit…" at bounding box center [236, 100] width 405 height 0
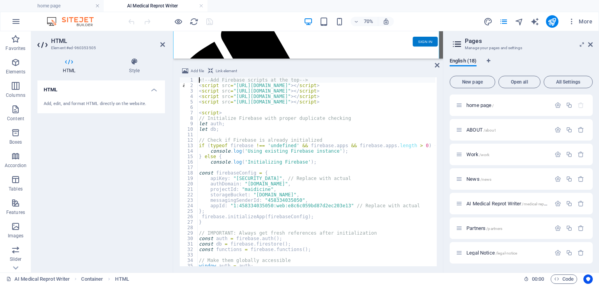
click at [317, 172] on div "<!-- Add Firebase scripts at the top --> < script src = "[URL][DOMAIN_NAME]" > …" at bounding box center [456, 176] width 518 height 198
type textarea "const firebaseConfig = {"
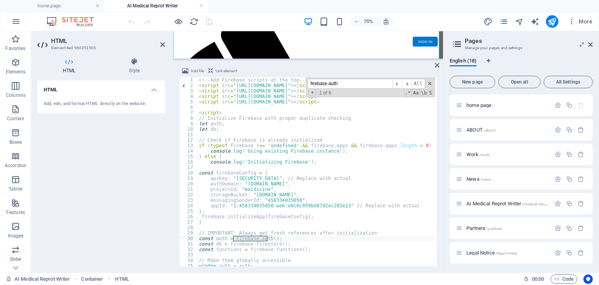
type input "firebase.auth"
click at [268, 236] on div "<!-- Add Firebase scripts at the top --> < script src = "[URL][DOMAIN_NAME]" > …" at bounding box center [316, 171] width 238 height 189
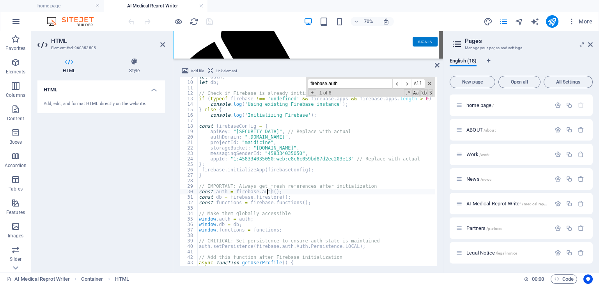
scroll to position [94, 0]
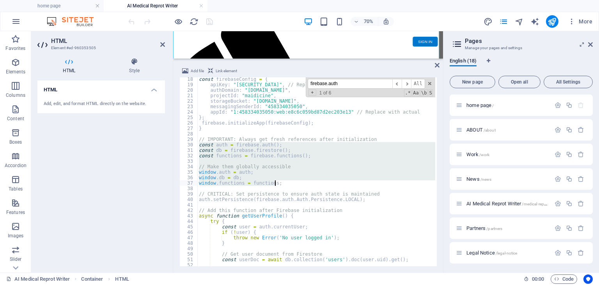
drag, startPoint x: 199, startPoint y: 144, endPoint x: 275, endPoint y: 183, distance: 85.4
click at [275, 183] on div "const firebaseConfig = { apiKey : "AIzaSyDihGAQjoHxrOmN31trV7Vh1OEk1cInnmM" , /…" at bounding box center [456, 175] width 518 height 198
paste textarea
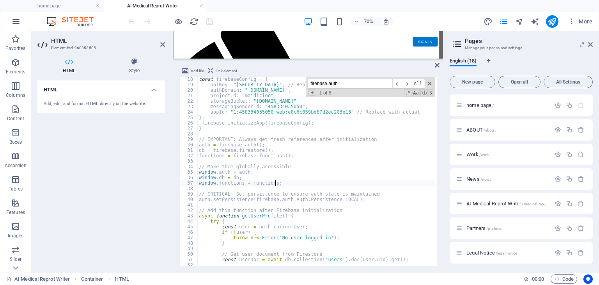
type textarea "window.functions = functions;"
click at [553, 19] on icon "publish" at bounding box center [551, 21] width 9 height 9
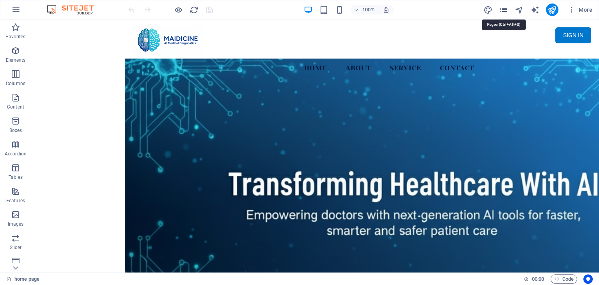
click at [504, 10] on icon "pages" at bounding box center [503, 9] width 9 height 9
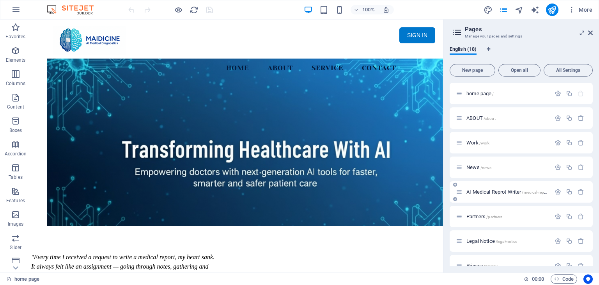
click at [519, 191] on span "AI Medical Reprot Writer /medical-report" at bounding box center [507, 192] width 82 height 6
click at [519, 191] on div "AI Medical Reprot Writer /medical-report" at bounding box center [520, 191] width 143 height 21
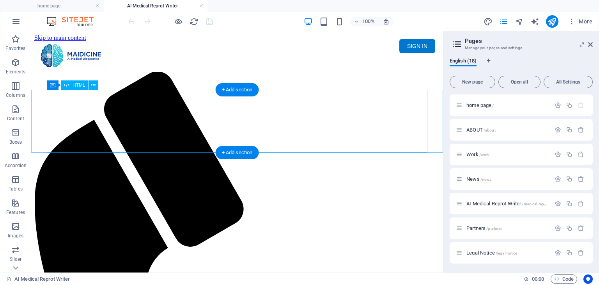
click at [175, 100] on div "Maidicine AI Medical Report Writer Version 5.1 Important Information The qualit…" at bounding box center [236, 100] width 405 height 0
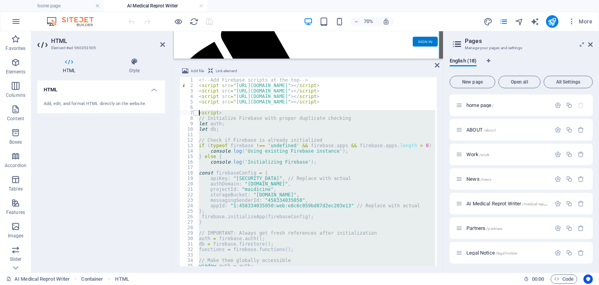
drag, startPoint x: 288, startPoint y: 159, endPoint x: 195, endPoint y: 114, distance: 103.6
click at [195, 114] on div "<!-- Add Firebase scripts at the top --> 1 2 3 4 5 6 7 8 9 10 11 12 13 14 15 16…" at bounding box center [307, 171] width 257 height 189
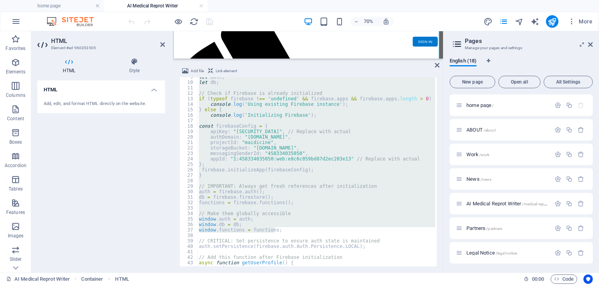
scroll to position [94, 0]
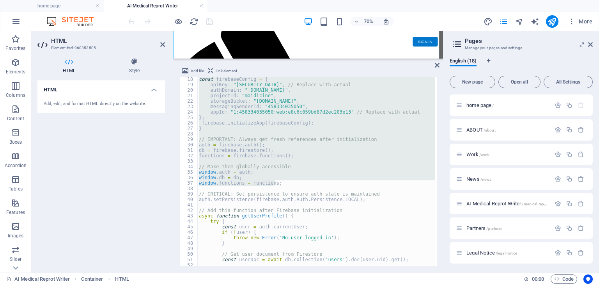
click at [278, 184] on div "const firebaseConfig = { apiKey : "AIzaSyDihGAQjoHxrOmN31trV7Vh1OEk1cInnmM" , /…" at bounding box center [316, 171] width 238 height 189
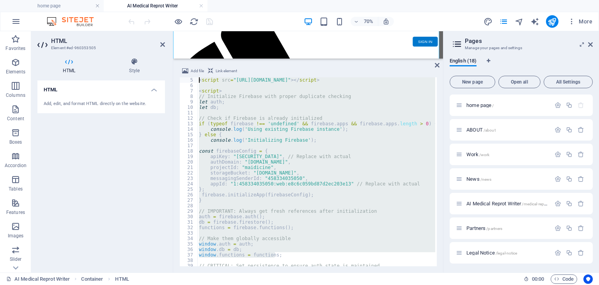
scroll to position [0, 0]
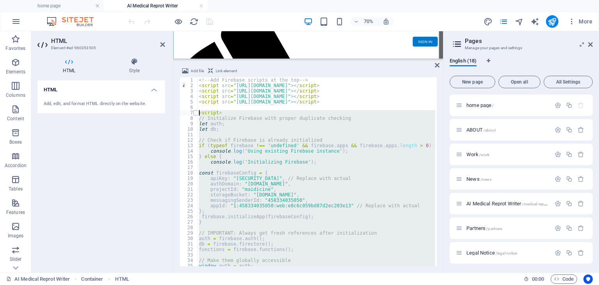
drag, startPoint x: 278, startPoint y: 184, endPoint x: 194, endPoint y: 113, distance: 110.3
click at [194, 113] on div "window.functions = functions; 1 2 3 4 5 6 7 8 9 10 11 12 13 14 15 16 17 18 19 2…" at bounding box center [307, 171] width 257 height 189
paste textarea "window.functions = functions;"
type textarea "window.functions = functions;"
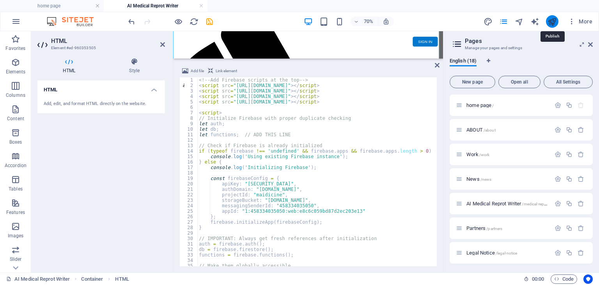
click at [550, 19] on icon "publish" at bounding box center [551, 21] width 9 height 9
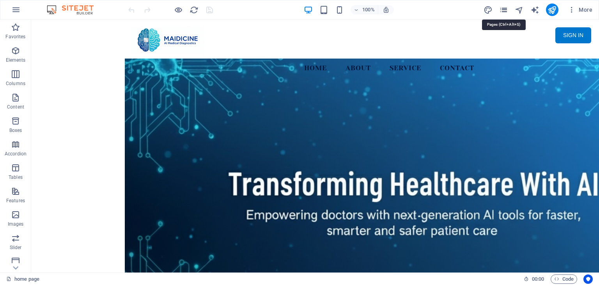
click at [506, 13] on icon "pages" at bounding box center [503, 9] width 9 height 9
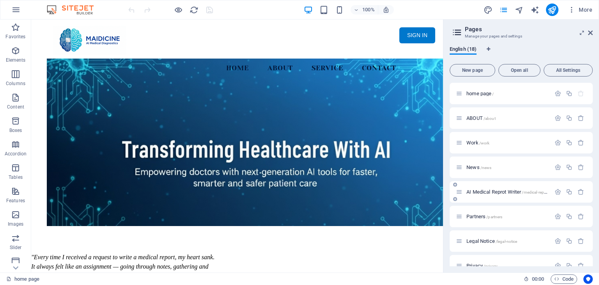
click at [499, 189] on span "AI Medical Reprot Writer /medical-report" at bounding box center [507, 192] width 82 height 6
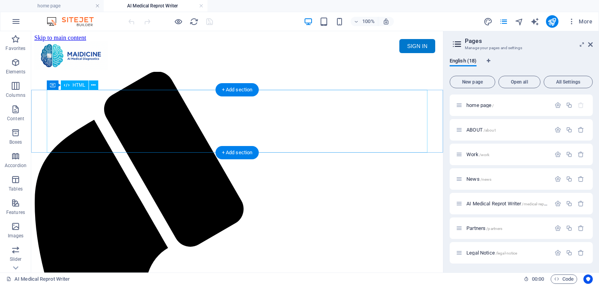
click at [266, 100] on div "Maidicine AI Medical Report Writer Version 5.1 Important Information The qualit…" at bounding box center [236, 100] width 405 height 0
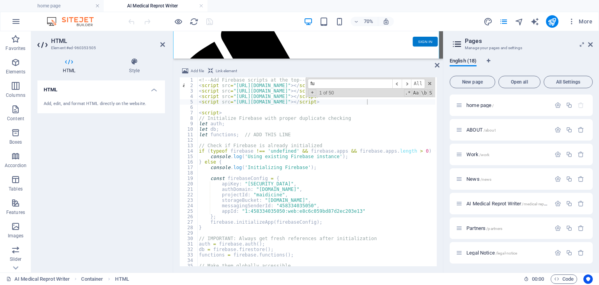
type input "f"
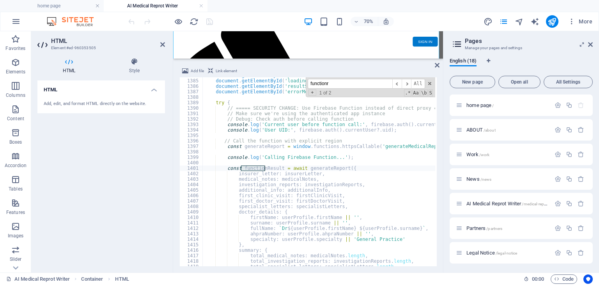
scroll to position [7552, 0]
type input "functionresult"
click at [348, 165] on div "document . getElementById ( 'processBtn' ) . disabled = true ; document . getEl…" at bounding box center [462, 172] width 518 height 198
click at [347, 167] on div "document . getElementById ( 'processBtn' ) . disabled = true ; document . getEl…" at bounding box center [462, 172] width 518 height 198
type textarea "const functionResult = await generateReport({"
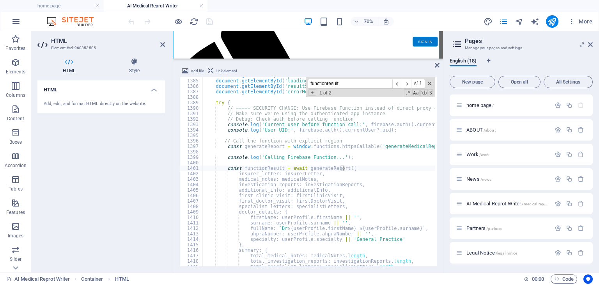
scroll to position [0, 2]
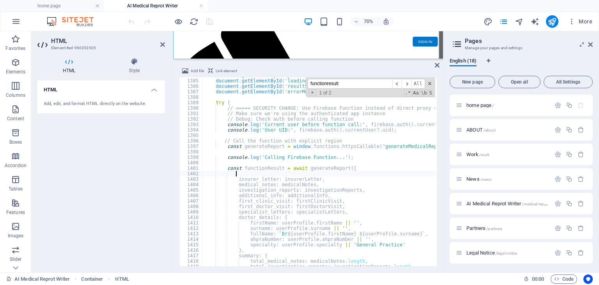
paste textarea "userId: user.uid, // ADD THIS LINE"
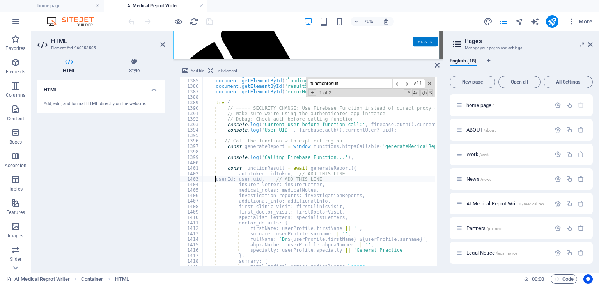
click at [215, 181] on div "document . getElementById ( 'processBtn' ) . disabled = true ; document . getEl…" at bounding box center [462, 172] width 518 height 198
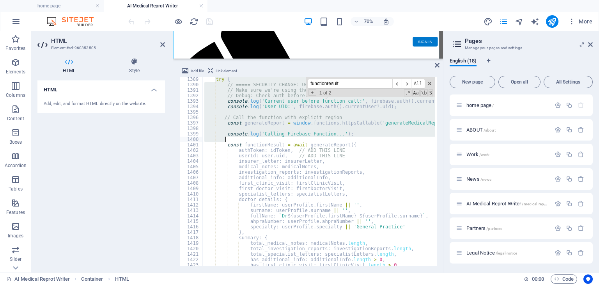
scroll to position [7552, 0]
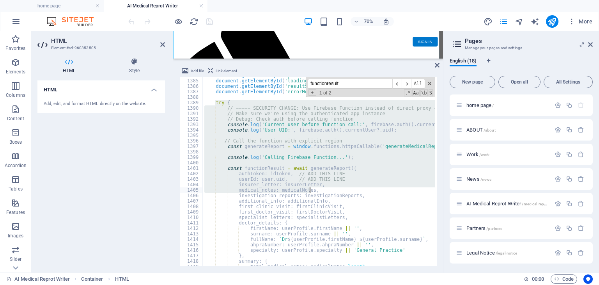
drag, startPoint x: 214, startPoint y: 124, endPoint x: 359, endPoint y: 188, distance: 158.8
click at [359, 188] on div "document . getElementById ( 'processBtn' ) . disabled = true ; document . getEl…" at bounding box center [462, 172] width 518 height 198
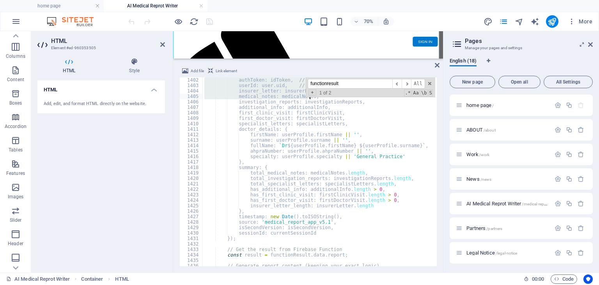
scroll to position [7646, 0]
type textarea "insurer_letter: insurerLetter, medical_notes: medicalNotes,"
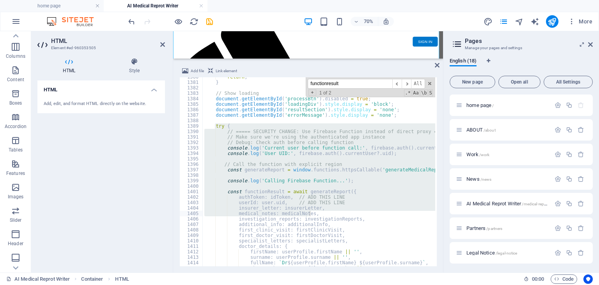
scroll to position [7506, 0]
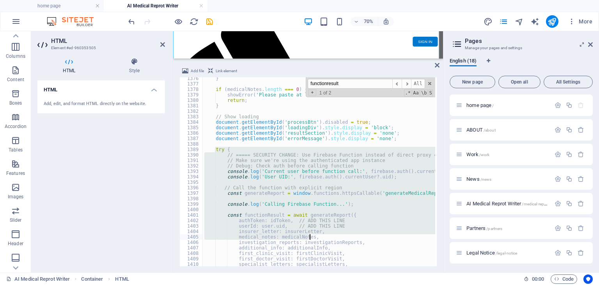
click at [298, 183] on div "} if ( medicalNotes . length === 0 ) { showError ( 'Please paste at least one m…" at bounding box center [319, 171] width 232 height 189
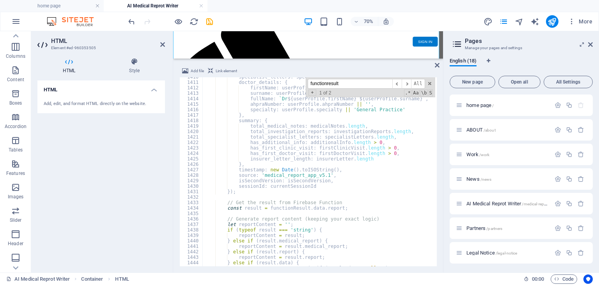
scroll to position [7646, 0]
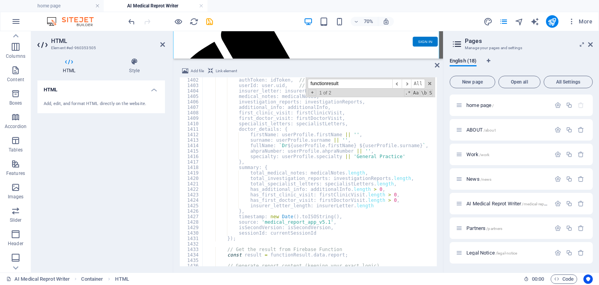
click at [317, 184] on div "authToken : idToken , // ADD THIS LINE userId : user . uid , // ADD THIS LINE i…" at bounding box center [462, 176] width 518 height 198
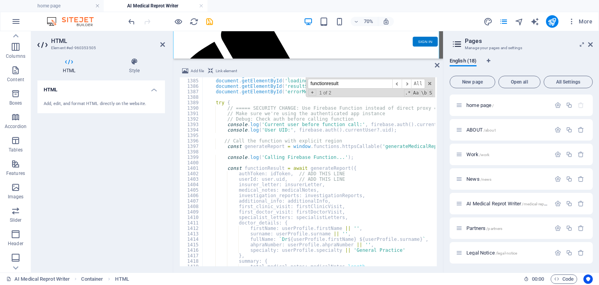
scroll to position [7529, 0]
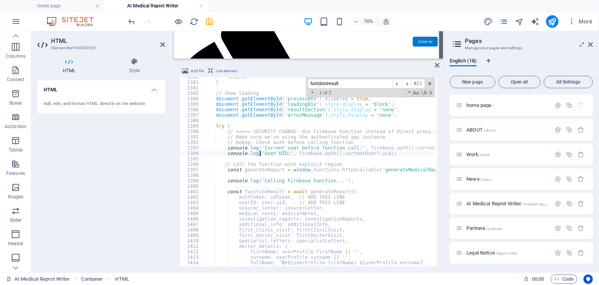
click at [260, 155] on div "return ; } // Show loading document . getElementById ( 'processBtn' ) . disable…" at bounding box center [462, 173] width 518 height 198
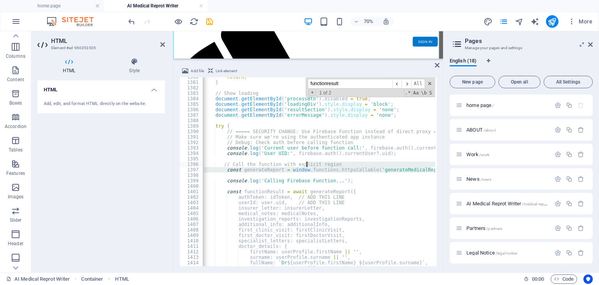
scroll to position [0, 0]
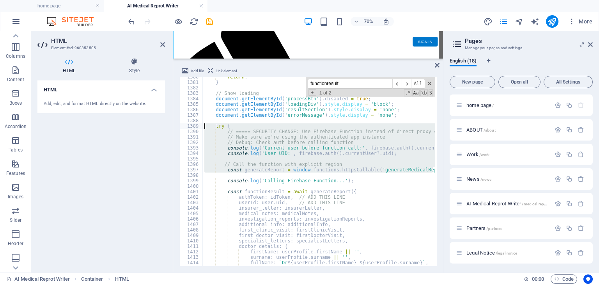
drag, startPoint x: 433, startPoint y: 168, endPoint x: 195, endPoint y: 125, distance: 242.1
click at [195, 125] on div "console.log('User UID:', firebase.auth().currentUser?.uid); 1380 1381 1382 1383…" at bounding box center [307, 171] width 257 height 189
type textarea "try { // ===== SECURITY CHANGE: Use Firebase Function instead of direct proxy =…"
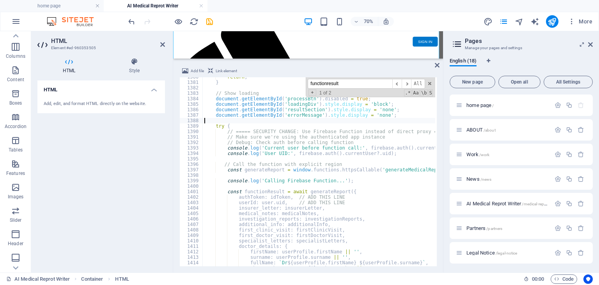
click at [234, 121] on div "return ; } // Show loading document . getElementById ( 'processBtn' ) . disable…" at bounding box center [462, 173] width 518 height 198
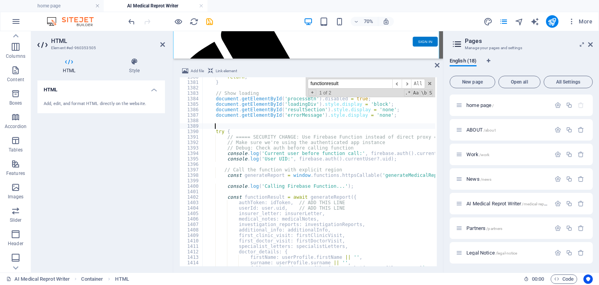
paste textarea "console.log('Got fresh token:', idToken.substring(0, 20) + '...');"
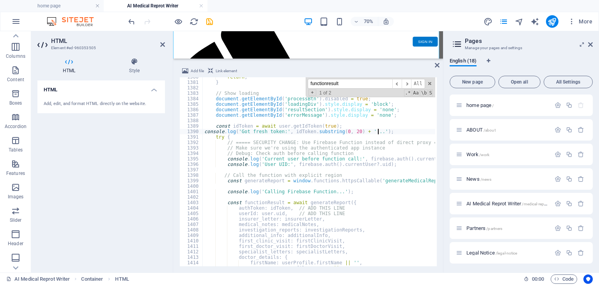
click at [204, 129] on div "return ; } // Show loading document . getElementById ( 'processBtn' ) . disable…" at bounding box center [462, 173] width 518 height 198
type textarea "console.log('Got fresh token:', idToken.substring(0, 20) + '...');"
click at [215, 122] on div "return ; } // Show loading document . getElementById ( 'processBtn' ) . disable…" at bounding box center [462, 173] width 518 height 198
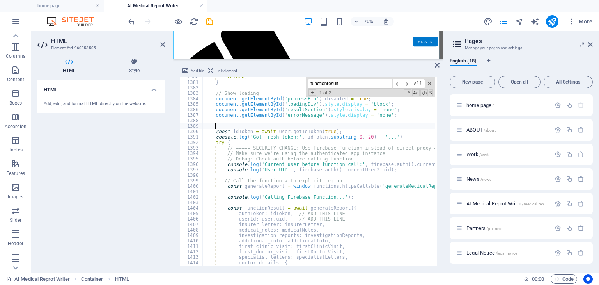
paste textarea "// Force fresh token - ADD THIS BEFORE THE TRY BLOCK"
type textarea "// Force fresh token - ADD THIS BEFORE THE TRY BLOCK"
click at [557, 24] on button "publish" at bounding box center [552, 21] width 12 height 12
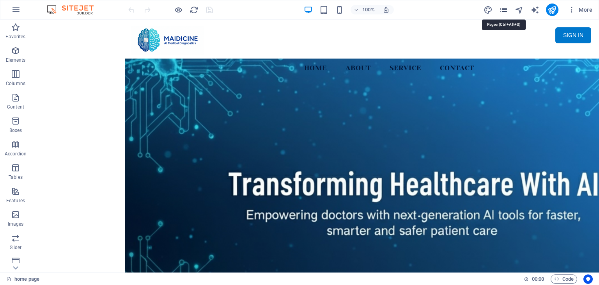
click at [501, 11] on icon "pages" at bounding box center [503, 9] width 9 height 9
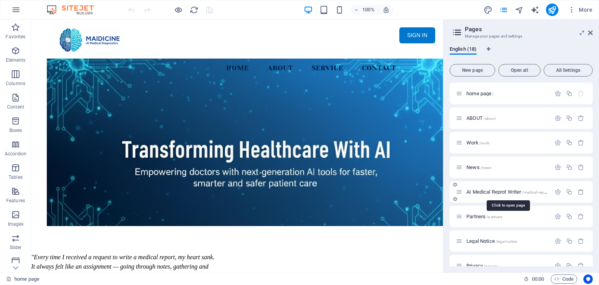
click at [515, 191] on span "AI Medical Reprot Writer /medical-report" at bounding box center [507, 192] width 82 height 6
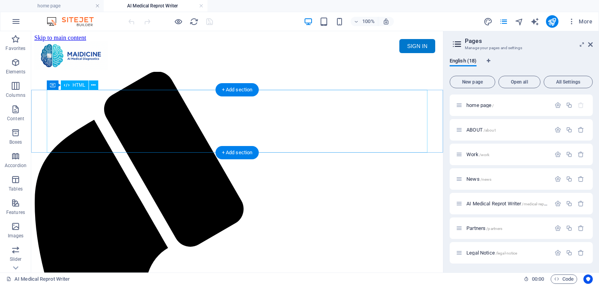
click at [231, 100] on div "Maidicine AI Medical Report Writer Version 5.1 Important Information The qualit…" at bounding box center [236, 100] width 405 height 0
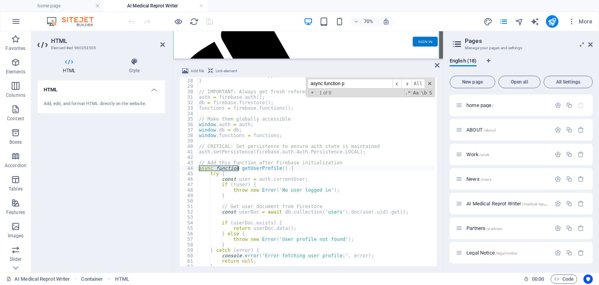
scroll to position [6788, 0]
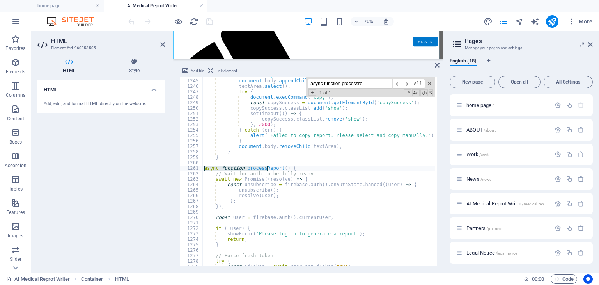
type input "async function processre"
click at [293, 191] on div "textArea . style . left = '-999999px' ; document . body . appendChild ( textAre…" at bounding box center [462, 172] width 518 height 198
click at [285, 218] on div "textArea . style . left = '-999999px' ; document . body . appendChild ( textAre…" at bounding box center [462, 172] width 518 height 198
click at [252, 237] on div "textArea . style . left = '-999999px' ; document . body . appendChild ( textAre…" at bounding box center [462, 172] width 518 height 198
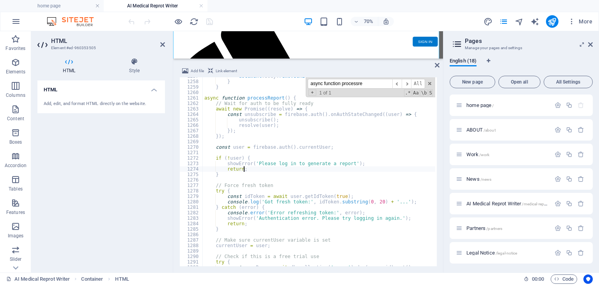
scroll to position [6882, 0]
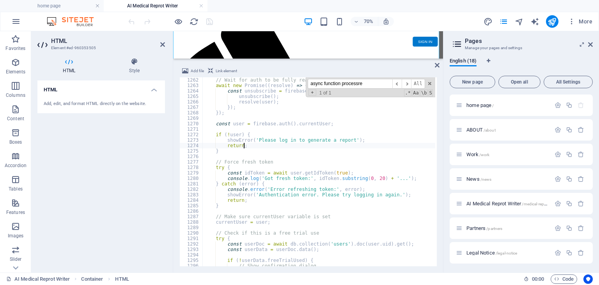
click at [251, 178] on div "// Wait for auth to be fully ready await new Promise (( resolve ) => { const un…" at bounding box center [462, 176] width 518 height 198
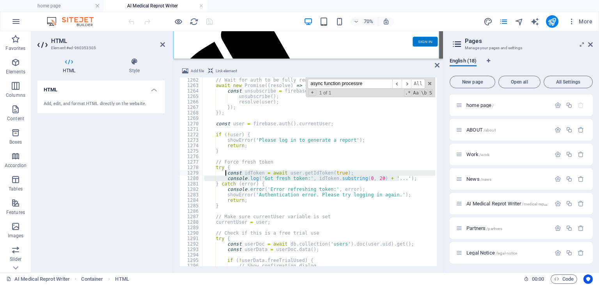
drag, startPoint x: 404, startPoint y: 179, endPoint x: 225, endPoint y: 173, distance: 179.0
click at [225, 173] on div "// Wait for auth to be fully ready await new Promise (( resolve ) => { const un…" at bounding box center [462, 176] width 518 height 198
type textarea "const idToken = await user.getIdToken(true); console.log('Got fresh token:', id…"
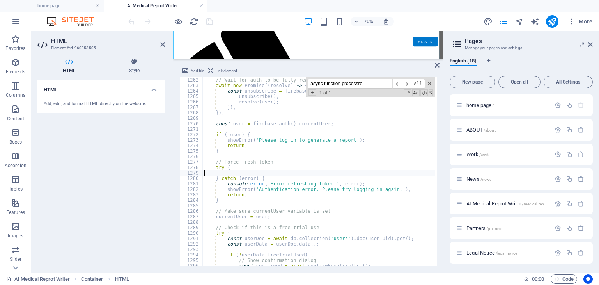
type textarea "try {"
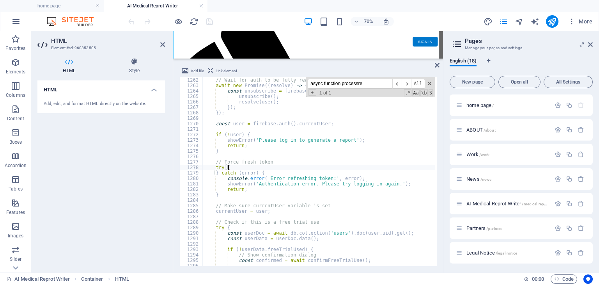
scroll to position [0, 1]
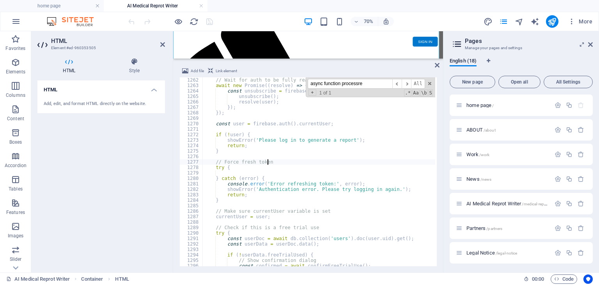
click at [270, 163] on div "// Wait for auth to be fully ready await new Promise (( resolve ) => { const un…" at bounding box center [462, 176] width 518 height 198
type textarea "// Force fresh token"
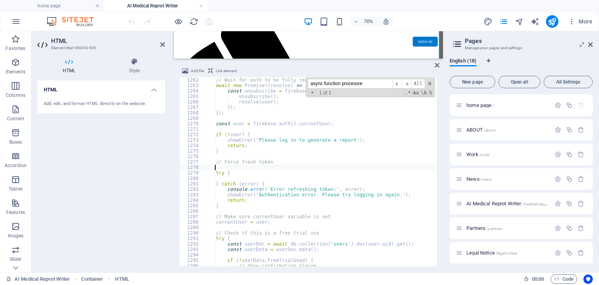
paste textarea "console.log('Got fresh token:', idToken.substring(0, 20) + '...');"
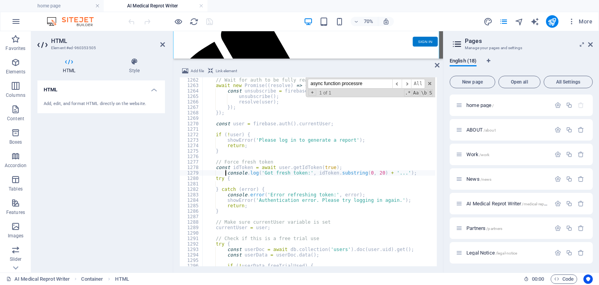
click at [225, 173] on div "// Wait for auth to be fully ready await new Promise (( resolve ) => { const un…" at bounding box center [462, 176] width 518 height 198
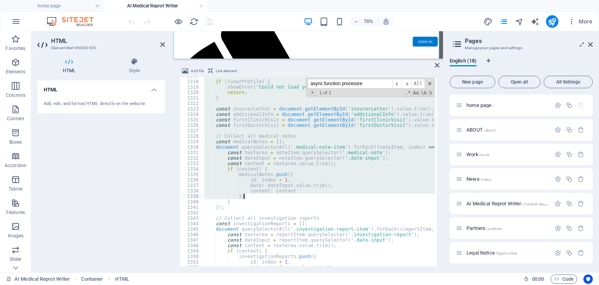
scroll to position [7139, 0]
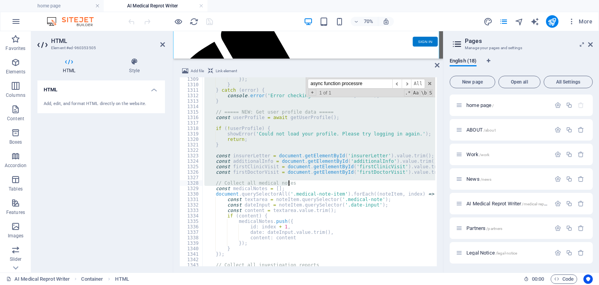
drag, startPoint x: 203, startPoint y: 122, endPoint x: 378, endPoint y: 181, distance: 184.4
click at [378, 181] on div "}) ; } } catch ( error ) { console . error ( 'Error checking trial status:' , e…" at bounding box center [462, 175] width 518 height 198
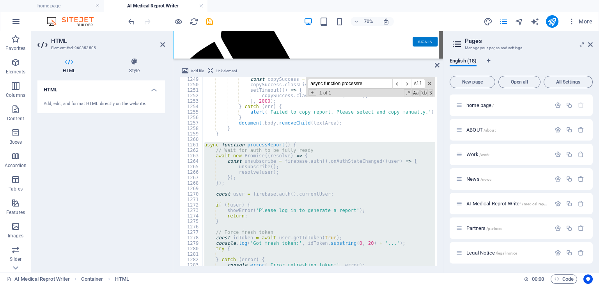
scroll to position [6812, 0]
click at [297, 166] on div "const copySuccess = document . getElementById ( 'copySuccess' ) ; copySuccess .…" at bounding box center [319, 171] width 232 height 189
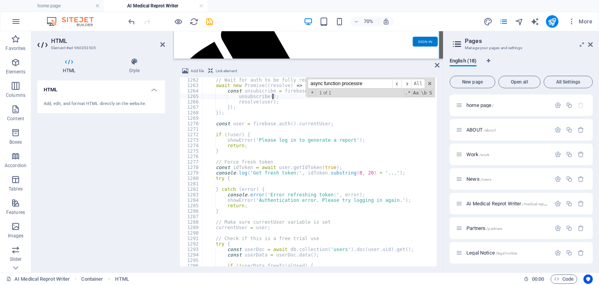
scroll to position [6882, 0]
click at [267, 163] on div "// Wait for auth to be fully ready await new Promise (( resolve ) => { const un…" at bounding box center [462, 176] width 518 height 198
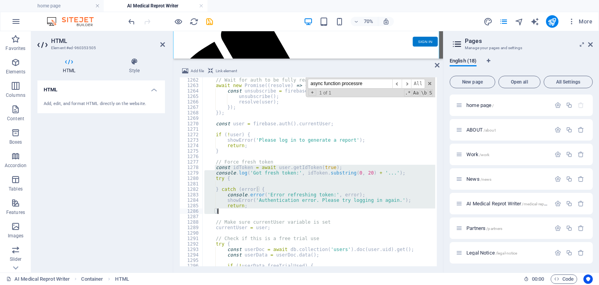
drag, startPoint x: 214, startPoint y: 167, endPoint x: 223, endPoint y: 210, distance: 43.9
click at [223, 210] on div "// Wait for auth to be fully ready await new Promise (( resolve ) => { const un…" at bounding box center [462, 176] width 518 height 198
paste textarea
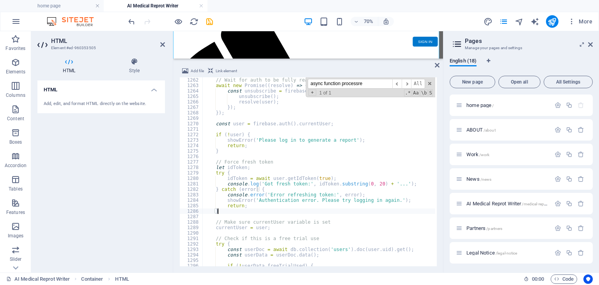
scroll to position [6929, 0]
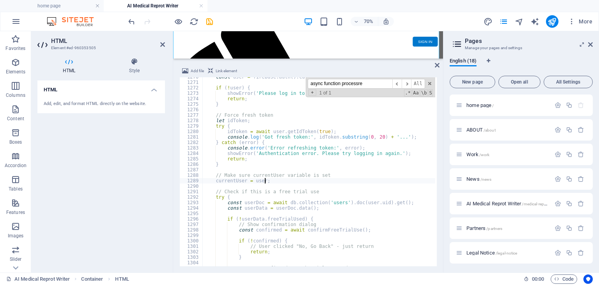
click at [267, 181] on div "const user = firebase . auth ( ) . currentUser ; if ( ! user ) { showError ( 'P…" at bounding box center [462, 173] width 518 height 198
click at [274, 190] on div "const user = firebase . auth ( ) . currentUser ; if ( ! user ) { showError ( 'P…" at bounding box center [462, 173] width 518 height 198
click at [264, 218] on div "const user = firebase . auth ( ) . currentUser ; if ( ! user ) { showError ( 'P…" at bounding box center [462, 173] width 518 height 198
click at [271, 225] on div "const user = firebase . auth ( ) . currentUser ; if ( ! user ) { showError ( 'P…" at bounding box center [462, 173] width 518 height 198
click at [271, 230] on div "const user = firebase . auth ( ) . currentUser ; if ( ! user ) { showError ( 'P…" at bounding box center [462, 173] width 518 height 198
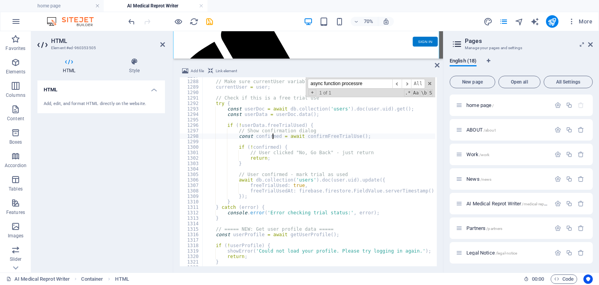
scroll to position [7022, 0]
click at [330, 180] on div "// Make sure currentUser variable is set currentUser = user ; // Check if this …" at bounding box center [462, 172] width 518 height 198
click at [321, 187] on div "// Make sure currentUser variable is set currentUser = user ; // Check if this …" at bounding box center [462, 172] width 518 height 198
click at [318, 193] on div "// Make sure currentUser variable is set currentUser = user ; // Check if this …" at bounding box center [462, 172] width 518 height 198
click at [313, 198] on div "// Make sure currentUser variable is set currentUser = user ; // Check if this …" at bounding box center [462, 172] width 518 height 198
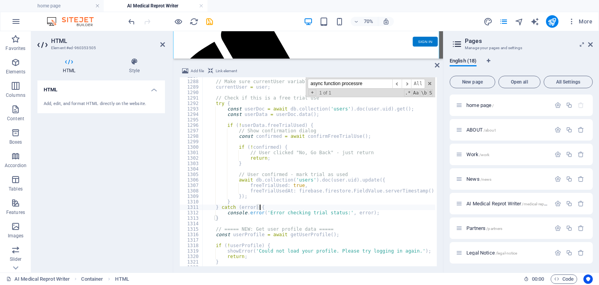
click at [306, 208] on div "// Make sure currentUser variable is set currentUser = user ; // Check if this …" at bounding box center [462, 172] width 518 height 198
click at [297, 213] on div "// Make sure currentUser variable is set currentUser = user ; // Check if this …" at bounding box center [462, 172] width 518 height 198
click at [286, 228] on div "// Make sure currentUser variable is set currentUser = user ; // Check if this …" at bounding box center [462, 172] width 518 height 198
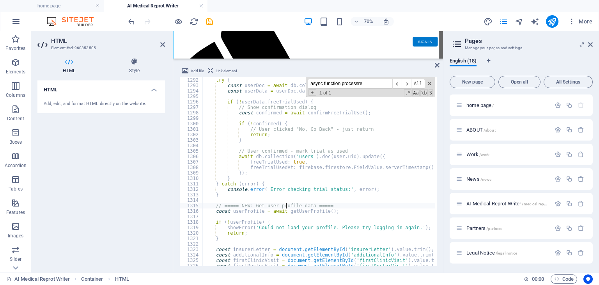
scroll to position [7069, 0]
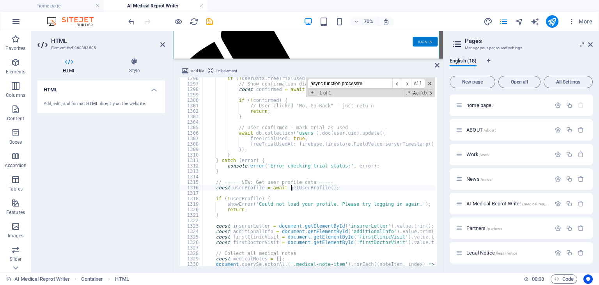
click at [292, 188] on div "if ( ! userData . freeTrialUsed ) { // Show confirmation dialog const confirmed…" at bounding box center [462, 175] width 518 height 198
click at [292, 198] on div "if ( ! userData . freeTrialUsed ) { // Show confirmation dialog const confirmed…" at bounding box center [462, 175] width 518 height 198
click at [277, 211] on div "if ( ! userData . freeTrialUsed ) { // Show confirmation dialog const confirmed…" at bounding box center [462, 175] width 518 height 198
type textarea "return;"
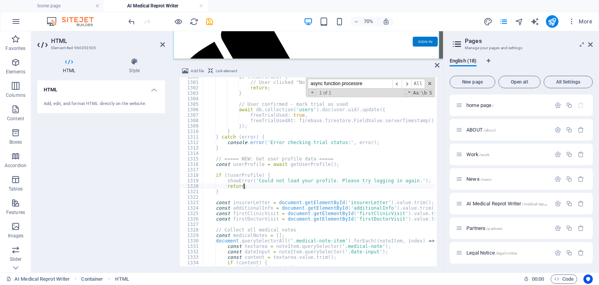
scroll to position [7092, 0]
click at [555, 21] on icon "publish" at bounding box center [551, 21] width 9 height 9
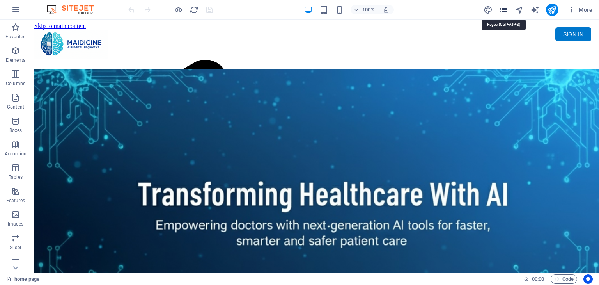
click at [502, 10] on icon "pages" at bounding box center [503, 9] width 9 height 9
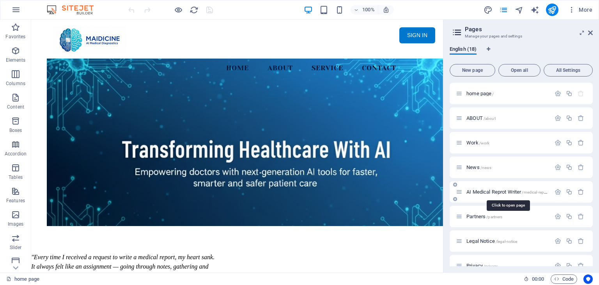
click at [499, 189] on span "AI Medical Reprot Writer /medical-report" at bounding box center [507, 192] width 82 height 6
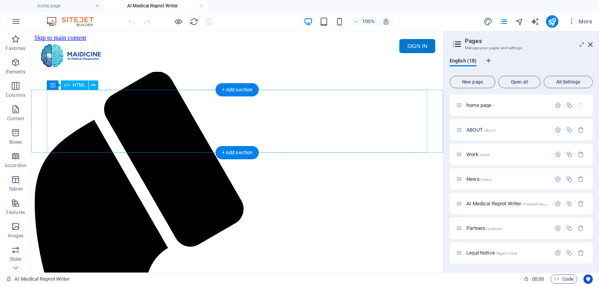
click at [212, 100] on div "Maidicine AI Medical Report Writer Version 5.1 Important Information The qualit…" at bounding box center [236, 100] width 405 height 0
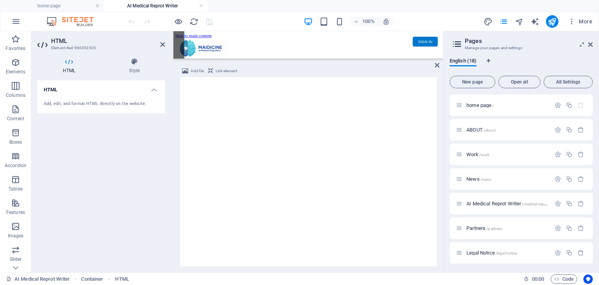
scroll to position [70, 0]
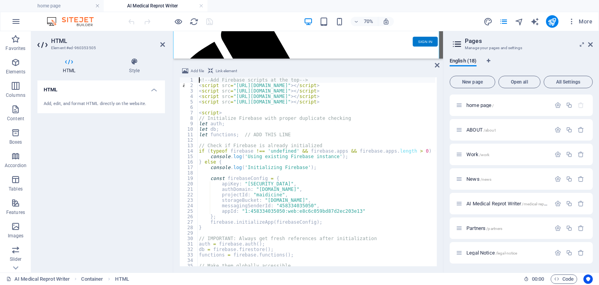
click at [293, 168] on div "<!-- Add Firebase scripts at the top --> < script src = "[URL][DOMAIN_NAME]" > …" at bounding box center [456, 176] width 518 height 198
type textarea "console.log('Initializing Firebase');"
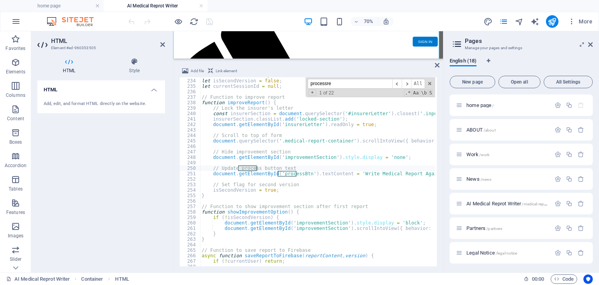
scroll to position [5271, 0]
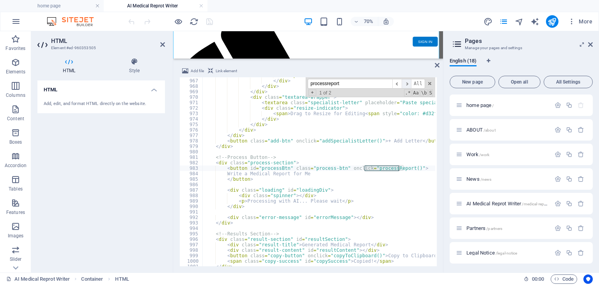
type input "processreport"
click at [407, 86] on span "​" at bounding box center [406, 84] width 9 height 10
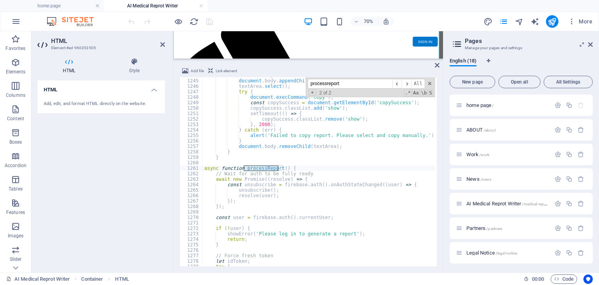
click at [309, 183] on div "textArea . style . left = '-999999px' ; document . body . appendChild ( textAre…" at bounding box center [462, 172] width 518 height 198
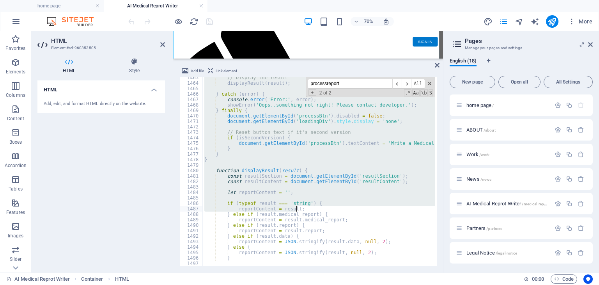
scroll to position [7958, 0]
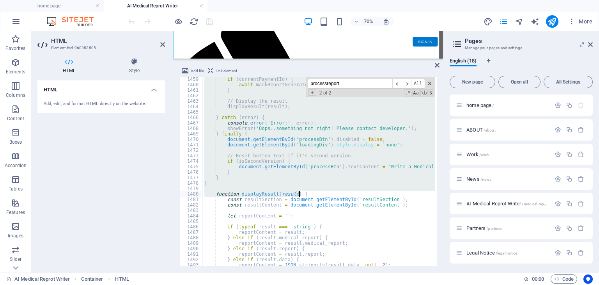
drag, startPoint x: 204, startPoint y: 166, endPoint x: 327, endPoint y: 194, distance: 125.6
click at [327, 194] on div "if ( currentPaymentId ) { await markReportGenerated ( currentUser . uid , curre…" at bounding box center [462, 175] width 518 height 198
type textarea "function displayResult(result) {"
drag, startPoint x: 345, startPoint y: 81, endPoint x: 310, endPoint y: 81, distance: 35.1
click at [310, 81] on input "processreport" at bounding box center [350, 84] width 85 height 10
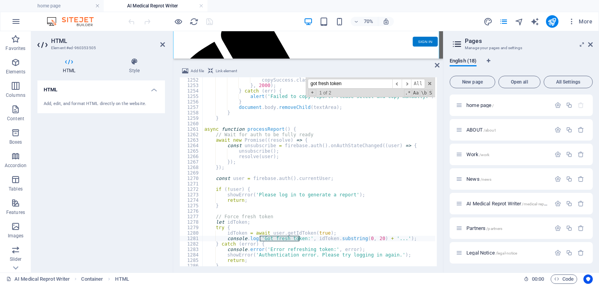
scroll to position [6851, 0]
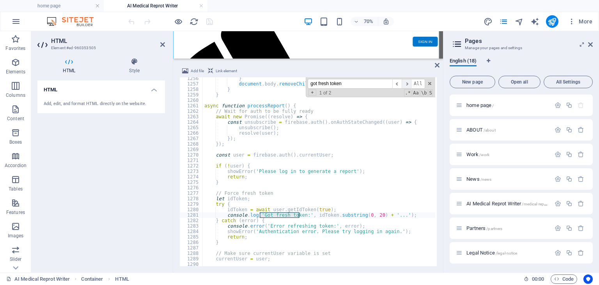
type input "got fresh token"
click at [407, 85] on span "​" at bounding box center [406, 84] width 9 height 10
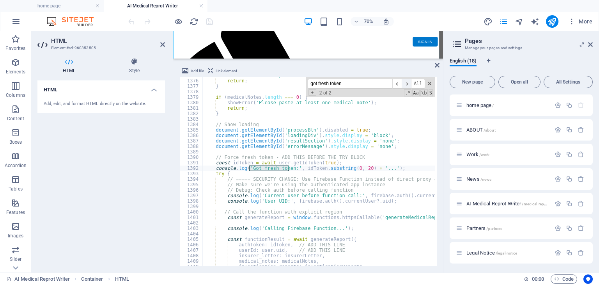
scroll to position [7503, 0]
click at [396, 86] on span "​" at bounding box center [396, 84] width 9 height 10
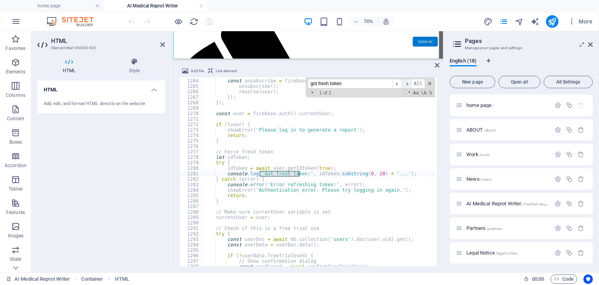
click at [407, 84] on span "​" at bounding box center [406, 84] width 9 height 10
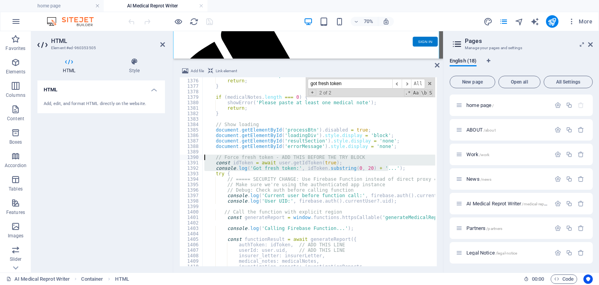
drag, startPoint x: 391, startPoint y: 168, endPoint x: 205, endPoint y: 154, distance: 187.2
click at [205, 154] on div "showError ( 'Please paste the insurer \' s letter content' ) ; return ; } if ( …" at bounding box center [462, 172] width 518 height 198
type textarea "// Force fresh token - ADD THIS BEFORE THE TRY BLOCK"
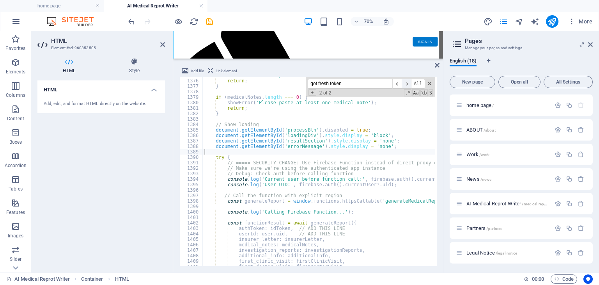
click at [409, 81] on span "​" at bounding box center [406, 84] width 9 height 10
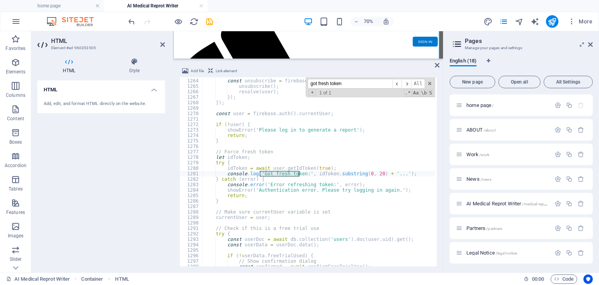
click at [400, 66] on div "Add file Link element" at bounding box center [307, 71] width 257 height 11
click at [437, 65] on icon at bounding box center [437, 65] width 5 height 6
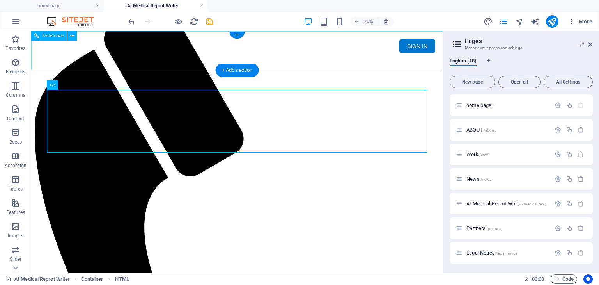
scroll to position [0, 0]
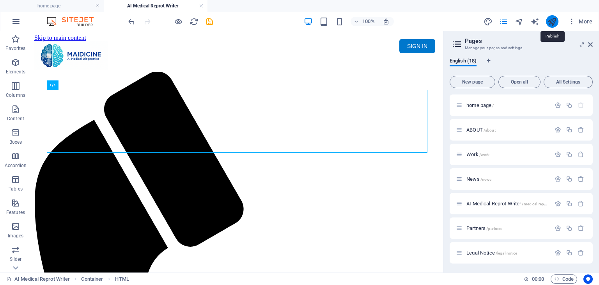
click at [554, 22] on icon "publish" at bounding box center [551, 21] width 9 height 9
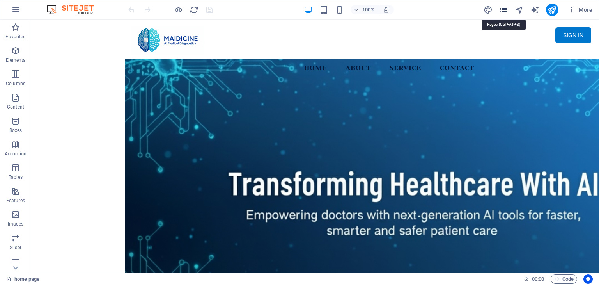
click at [506, 9] on icon "pages" at bounding box center [503, 9] width 9 height 9
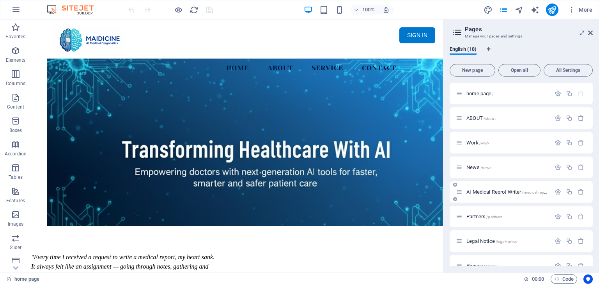
click at [506, 189] on span "AI Medical Reprot Writer /medical-report" at bounding box center [507, 192] width 82 height 6
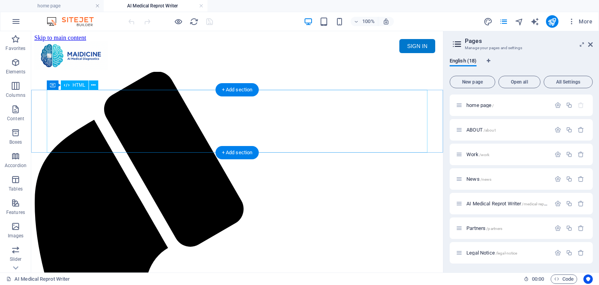
click at [283, 100] on div "Maidicine AI Medical Report Writer Version 5.1 Important Information The qualit…" at bounding box center [236, 100] width 405 height 0
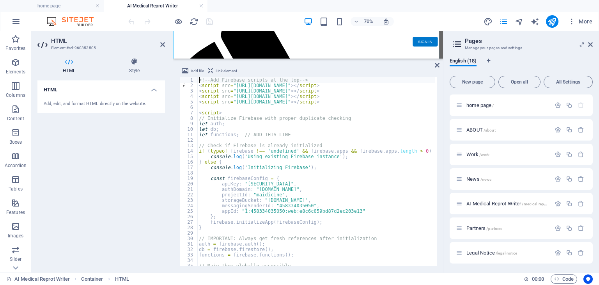
click at [287, 130] on div "<!-- Add Firebase scripts at the top --> < script src = "[URL][DOMAIN_NAME]" > …" at bounding box center [456, 176] width 518 height 198
type textarea "let db;"
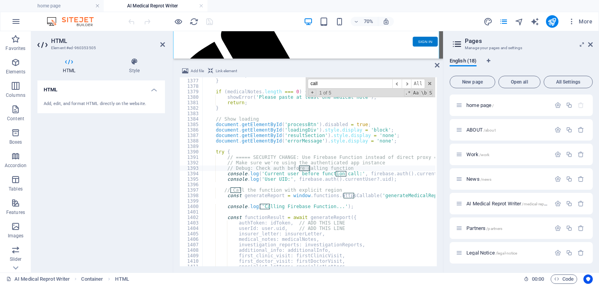
scroll to position [7509, 0]
drag, startPoint x: 373, startPoint y: 83, endPoint x: 312, endPoint y: 84, distance: 61.2
click at [312, 84] on input "calling firebase function" at bounding box center [350, 84] width 85 height 10
type input "const functionresu"
click at [293, 173] on div "return ; } if ( medicalNotes . length === 0 ) { showError ( 'Please paste at le…" at bounding box center [462, 172] width 518 height 198
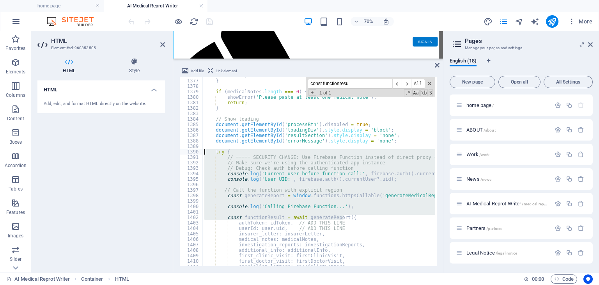
drag, startPoint x: 348, startPoint y: 216, endPoint x: 204, endPoint y: 152, distance: 156.9
click at [204, 152] on div "return ; } if ( medicalNotes . length === 0 ) { showError ( 'Please paste at le…" at bounding box center [462, 172] width 518 height 198
click at [221, 172] on div "return ; } if ( medicalNotes . length === 0 ) { showError ( 'Please paste at le…" at bounding box center [319, 171] width 232 height 189
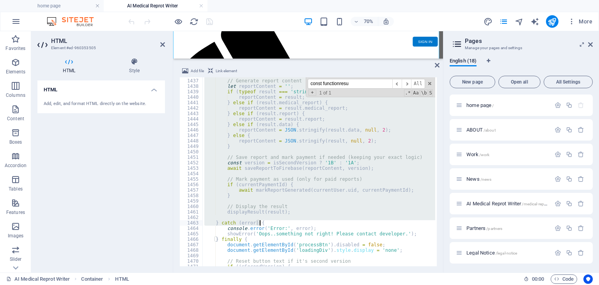
scroll to position [7883, 0]
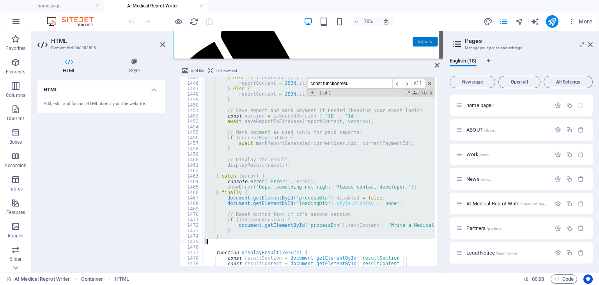
drag, startPoint x: 214, startPoint y: 149, endPoint x: 337, endPoint y: 241, distance: 153.0
click at [337, 241] on div "} else if ( result . data ) { reportContent = JSON . stringify ( result . data …" at bounding box center [462, 174] width 518 height 198
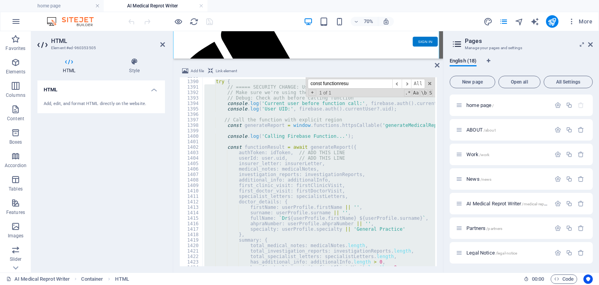
scroll to position [7485, 0]
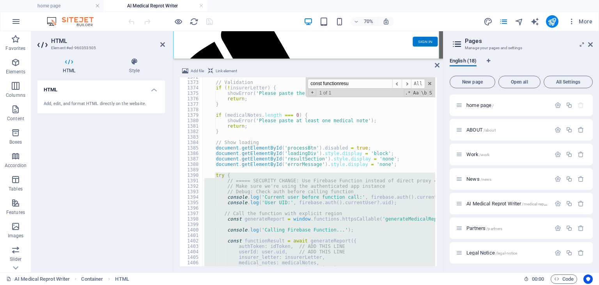
click at [317, 196] on div "// Validation if ( ! insurerLetter ) { showError ( 'Please paste the insurer \'…" at bounding box center [319, 171] width 232 height 189
type textarea "console.log('Current user before function call:', firebase.auth().currentUser);"
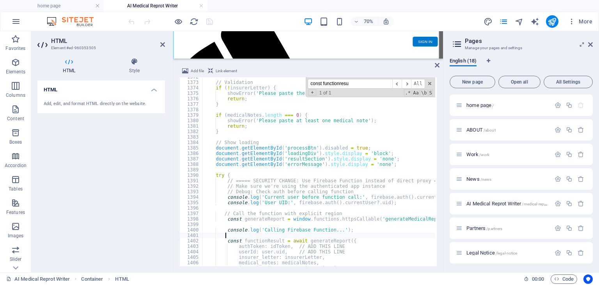
click at [299, 233] on div "// Validation if ( ! insurerLetter ) { showError ( 'Please paste the insurer \'…" at bounding box center [462, 173] width 518 height 198
paste textarea "console.log('idToken value:', idToken); // ADD THIS LINE"
click at [205, 240] on div "// Validation if ( ! insurerLetter ) { showError ( 'Please paste the insurer \'…" at bounding box center [462, 173] width 518 height 198
type textarea "console.log('idToken value:', idToken); // ADD THIS LINE"
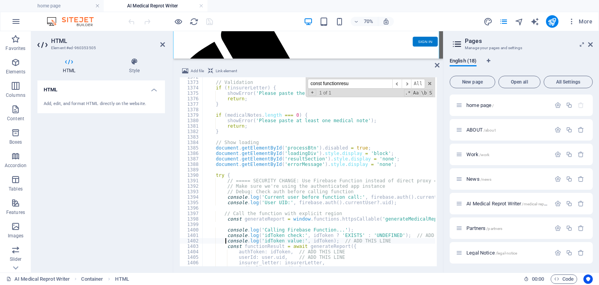
click at [382, 240] on div "// Validation if ( ! insurerLetter ) { showError ( 'Please paste the insurer \'…" at bounding box center [462, 173] width 518 height 198
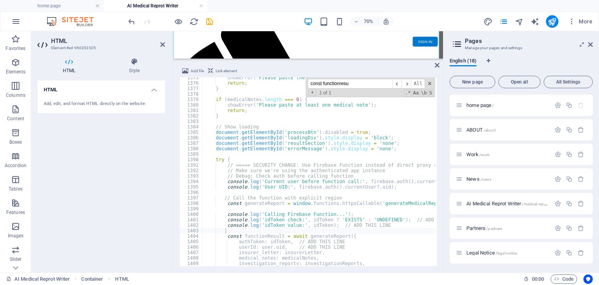
scroll to position [7454, 0]
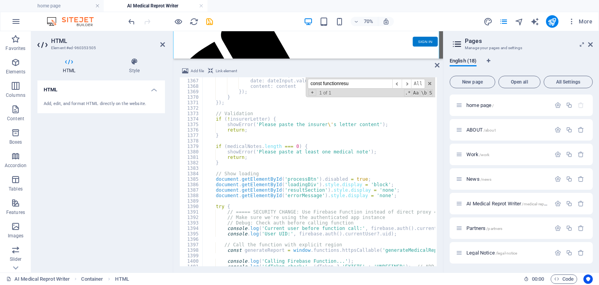
click at [219, 201] on div "id : index + 1 , date : dateInput . value . trim ( ) , content : content }) ; }…" at bounding box center [462, 172] width 518 height 198
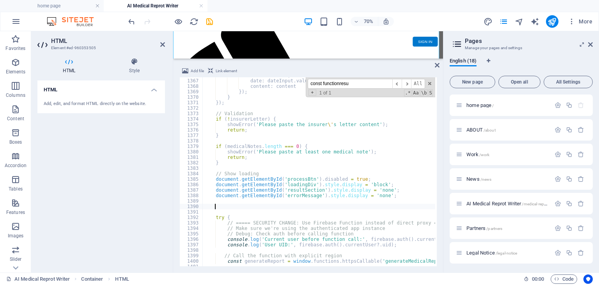
paste textarea
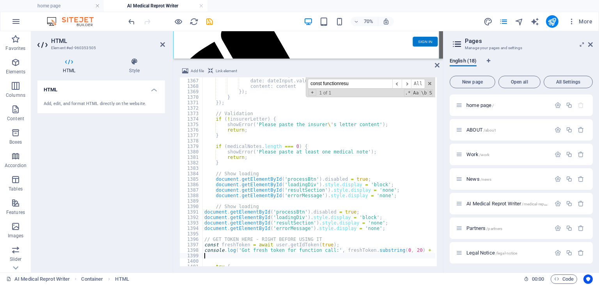
scroll to position [7478, 0]
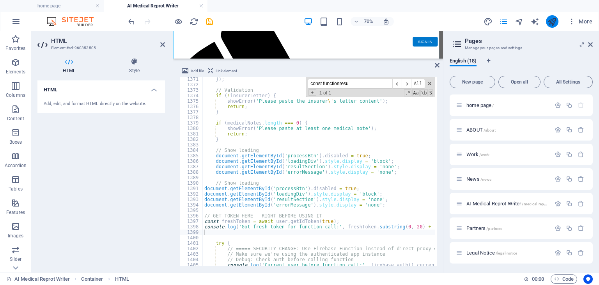
click at [557, 20] on button "publish" at bounding box center [552, 21] width 12 height 12
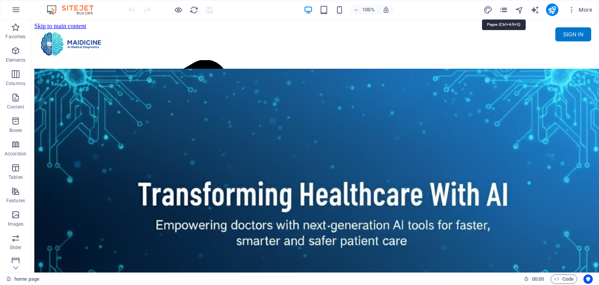
click at [504, 11] on icon "pages" at bounding box center [503, 9] width 9 height 9
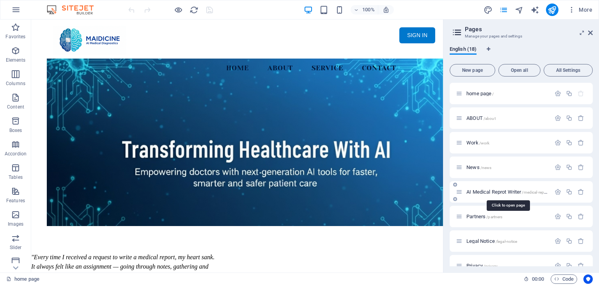
click at [496, 190] on span "AI Medical Reprot Writer /medical-report" at bounding box center [507, 192] width 82 height 6
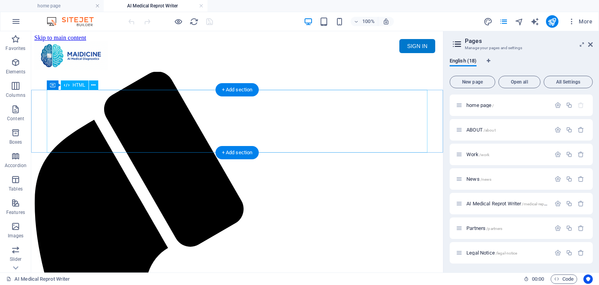
click at [239, 100] on div "Maidicine AI Medical Report Writer Version 5.1 Important Information The qualit…" at bounding box center [236, 100] width 405 height 0
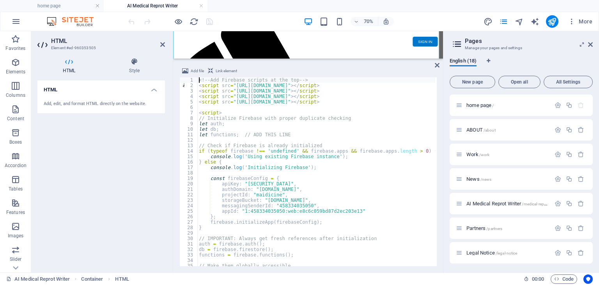
click at [320, 168] on div "<!-- Add Firebase scripts at the top --> < script src = "[URL][DOMAIN_NAME]" > …" at bounding box center [456, 176] width 518 height 198
type textarea "} </script>"
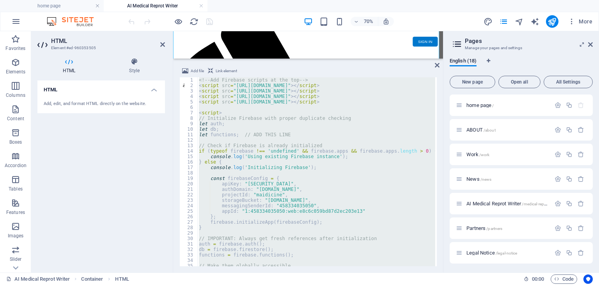
drag, startPoint x: 44, startPoint y: 188, endPoint x: 53, endPoint y: 185, distance: 9.7
click at [44, 188] on div "HTML Add, edit, and format HTML directly on the website." at bounding box center [100, 173] width 127 height 186
click at [382, 107] on div "<!-- Add Firebase scripts at the top --> < script src = "[URL][DOMAIN_NAME]" > …" at bounding box center [316, 171] width 238 height 189
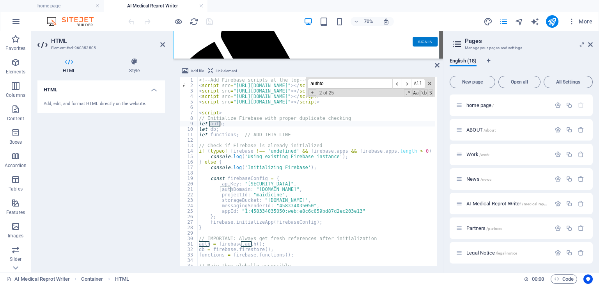
scroll to position [7634, 0]
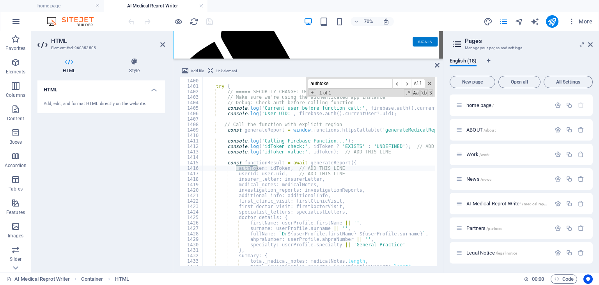
type input "authtoke"
click at [343, 168] on div "try { // ===== SECURITY CHANGE: Use Firebase Function instead of direct proxy =…" at bounding box center [462, 172] width 518 height 198
drag, startPoint x: 283, startPoint y: 167, endPoint x: 264, endPoint y: 167, distance: 19.1
click at [264, 167] on div "try { // ===== SECURITY CHANGE: Use Firebase Function instead of direct proxy =…" at bounding box center [462, 172] width 518 height 198
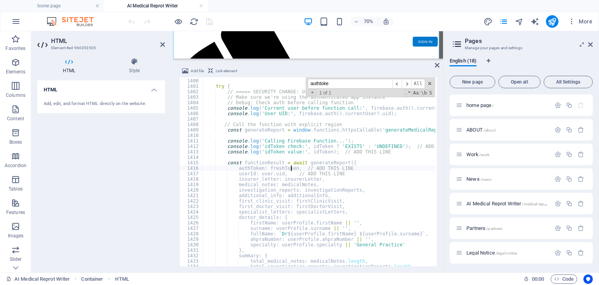
click at [352, 182] on div "try { // ===== SECURITY CHANGE: Use Firebase Function instead of direct proxy =…" at bounding box center [462, 172] width 518 height 198
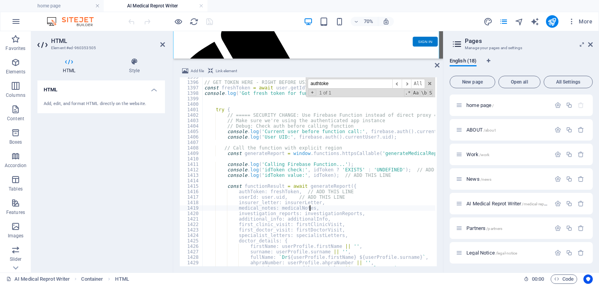
scroll to position [7587, 0]
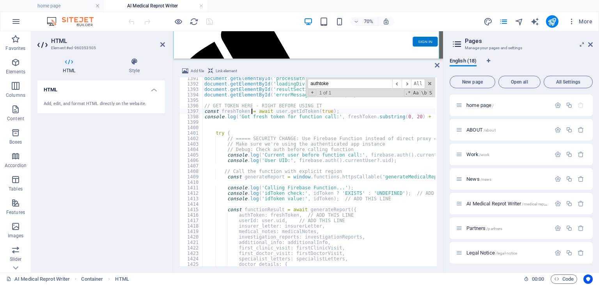
click at [252, 113] on div "document . getElementById ( 'processBtn' ) . disabled = true ; document . getEl…" at bounding box center [462, 175] width 518 height 198
click at [248, 136] on div "document . getElementById ( 'processBtn' ) . disabled = true ; document . getEl…" at bounding box center [462, 175] width 518 height 198
click at [249, 141] on div "document . getElementById ( 'processBtn' ) . disabled = true ; document . getEl…" at bounding box center [462, 175] width 518 height 198
click at [249, 155] on div "document . getElementById ( 'processBtn' ) . disabled = true ; document . getEl…" at bounding box center [462, 175] width 518 height 198
click at [256, 186] on div "document . getElementById ( 'processBtn' ) . disabled = true ; document . getEl…" at bounding box center [462, 175] width 518 height 198
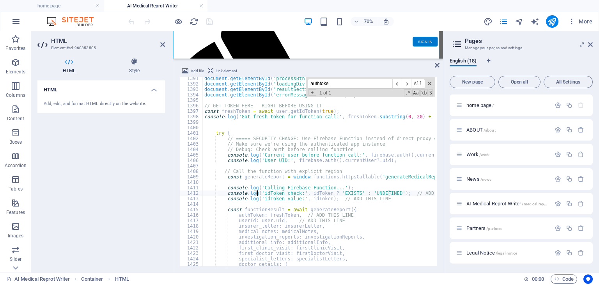
click at [256, 191] on div "document . getElementById ( 'processBtn' ) . disabled = true ; document . getEl…" at bounding box center [462, 175] width 518 height 198
click at [258, 197] on div "document . getElementById ( 'processBtn' ) . disabled = true ; document . getEl…" at bounding box center [462, 175] width 518 height 198
click at [262, 152] on div "document . getElementById ( 'processBtn' ) . disabled = true ; document . getEl…" at bounding box center [462, 175] width 518 height 198
click at [272, 147] on div "document . getElementById ( 'processBtn' ) . disabled = true ; document . getEl…" at bounding box center [462, 175] width 518 height 198
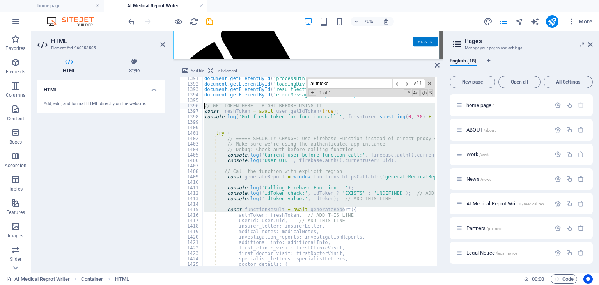
drag, startPoint x: 345, startPoint y: 208, endPoint x: 203, endPoint y: 108, distance: 174.0
click at [203, 108] on div "document . getElementById ( 'processBtn' ) . disabled = true ; document . getEl…" at bounding box center [462, 175] width 518 height 198
click at [365, 198] on div "document . getElementById ( 'processBtn' ) . disabled = true ; document . getEl…" at bounding box center [319, 171] width 232 height 189
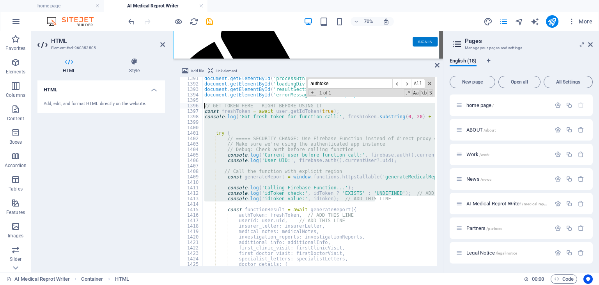
drag, startPoint x: 380, startPoint y: 197, endPoint x: 193, endPoint y: 106, distance: 208.0
click at [193, 106] on div "console.log('idToken value:', idToken); // ADD THIS LINE 1391 1392 1393 1394 13…" at bounding box center [307, 171] width 257 height 189
paste textarea "console.log('freshToken value:', freshToken); // CHANGED from idToken"
type textarea "console.log('freshToken value:', freshToken); // CHANGED from idToken"
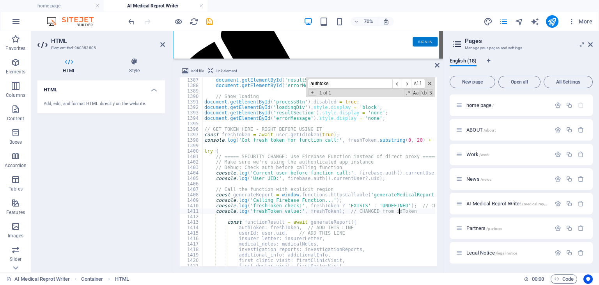
scroll to position [7541, 0]
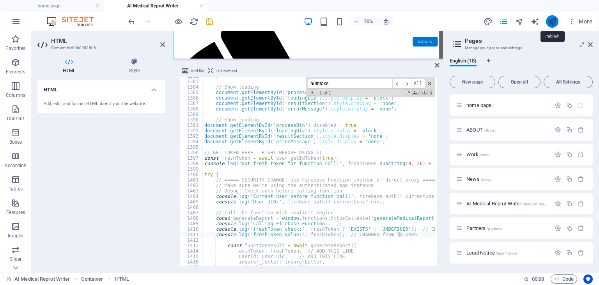
click at [552, 23] on icon "publish" at bounding box center [551, 21] width 9 height 9
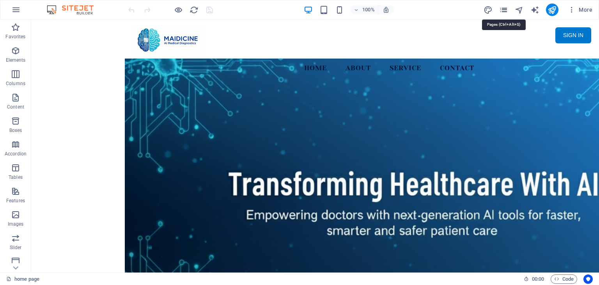
click at [506, 8] on icon "pages" at bounding box center [503, 9] width 9 height 9
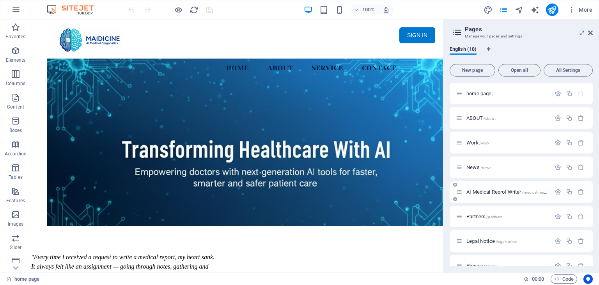
click at [520, 192] on span "AI Medical Reprot Writer /medical-report" at bounding box center [507, 192] width 82 height 6
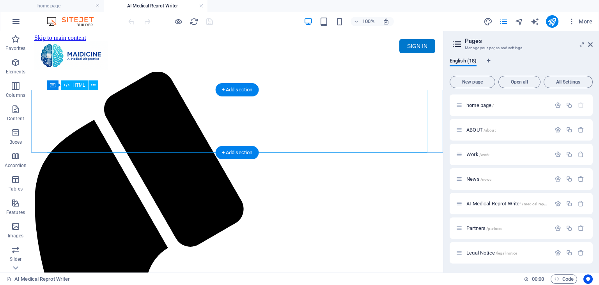
click at [192, 100] on div "Maidicine AI Medical Report Writer Version 5.1 Important Information The qualit…" at bounding box center [236, 100] width 405 height 0
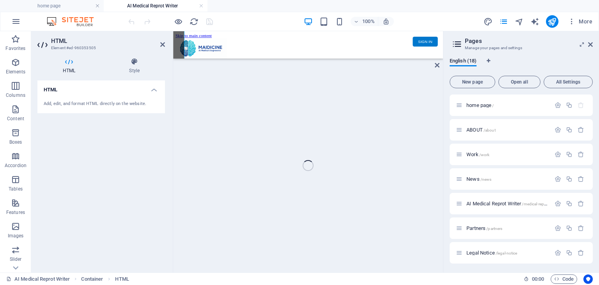
scroll to position [70, 0]
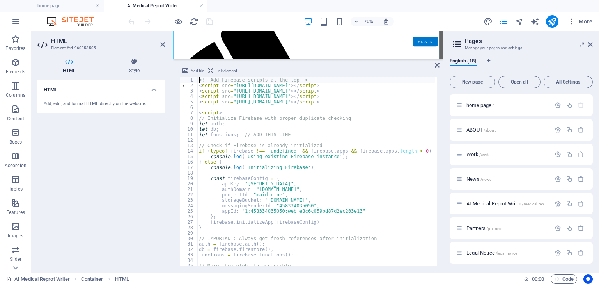
click at [301, 164] on div "<!-- Add Firebase scripts at the top --> < script src = "[URL][DOMAIN_NAME]" > …" at bounding box center [456, 176] width 518 height 198
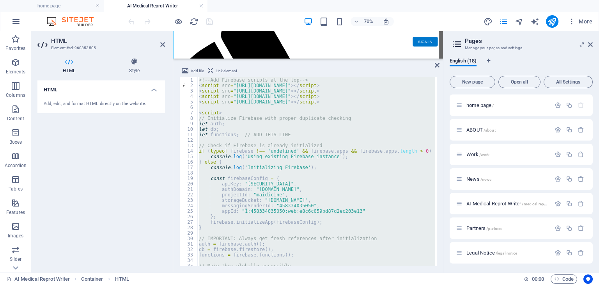
click at [341, 152] on div "<!-- Add Firebase scripts at the top --> < script src = "[URL][DOMAIN_NAME]" > …" at bounding box center [316, 171] width 238 height 189
type textarea "if (typeof firebase !== 'undefined' && firebase.apps && firebase.apps.length > …"
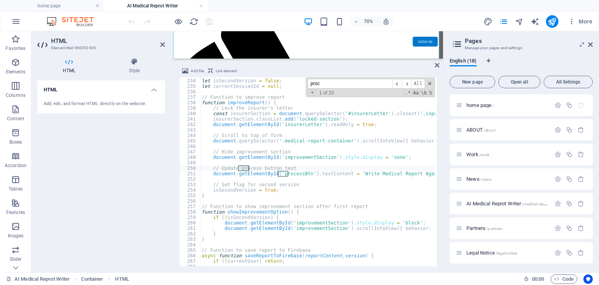
scroll to position [1271, 0]
type input "p"
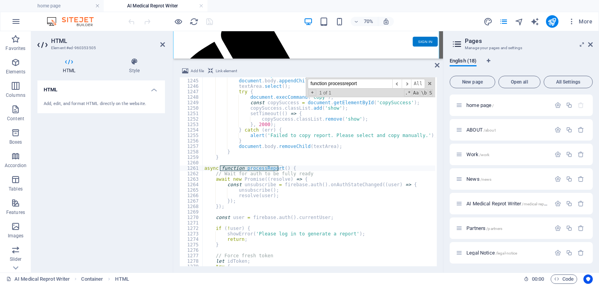
type input "function processreport"
click at [265, 206] on div "textArea . style . left = '-999999px' ; document . body . appendChild ( textAre…" at bounding box center [462, 172] width 518 height 198
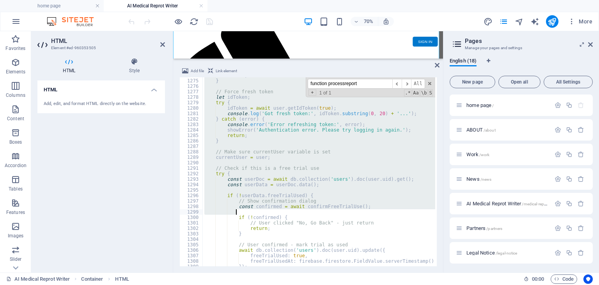
scroll to position [6858, 0]
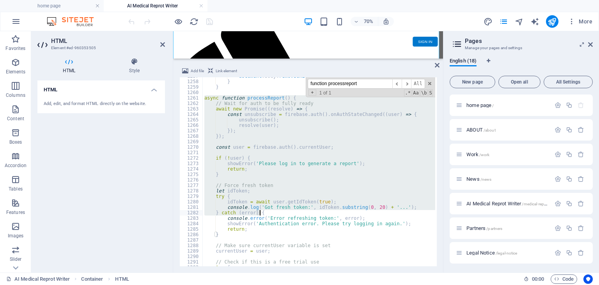
drag, startPoint x: 205, startPoint y: 169, endPoint x: 351, endPoint y: 211, distance: 152.3
click at [351, 211] on div "document . body . removeChild ( textArea ) ; } } async function processReport (…" at bounding box center [462, 172] width 518 height 198
click at [226, 101] on div "document . body . removeChild ( textArea ) ; } } async function processReport (…" at bounding box center [319, 171] width 232 height 189
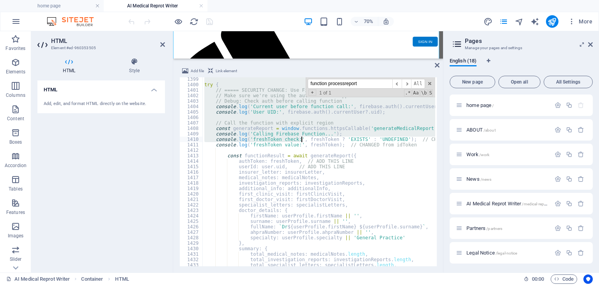
scroll to position [7654, 0]
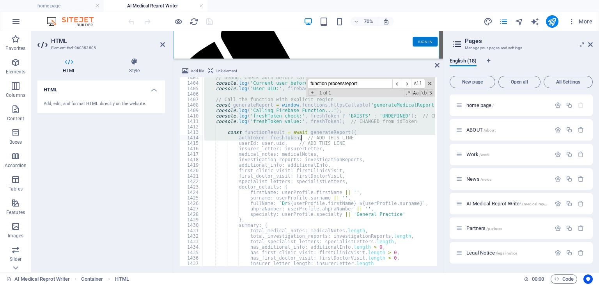
drag, startPoint x: 204, startPoint y: 96, endPoint x: 301, endPoint y: 140, distance: 105.7
click at [301, 140] on div "// Debug: Check auth before calling function console . log ( 'Current user befo…" at bounding box center [462, 174] width 518 height 198
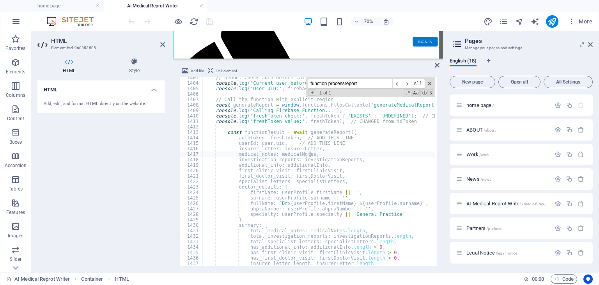
click at [331, 152] on div "// Debug: Check auth before calling function console . log ( 'Current user befo…" at bounding box center [462, 174] width 518 height 198
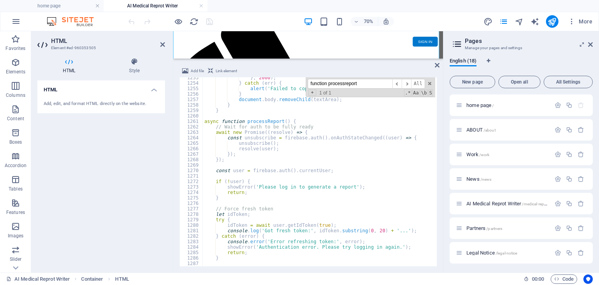
scroll to position [6858, 0]
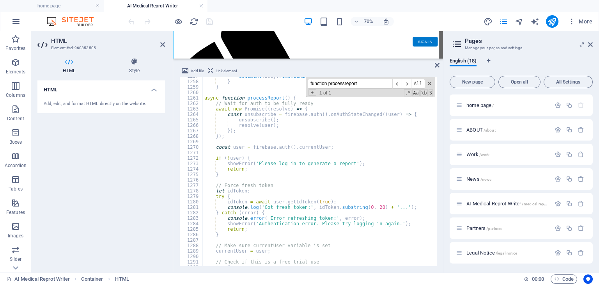
click at [235, 177] on div "document . body . removeChild ( textArea ) ; } } async function processReport (…" at bounding box center [462, 172] width 518 height 198
type textarea "}"
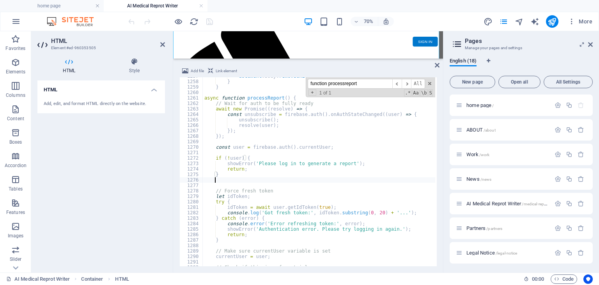
scroll to position [0, 0]
paste textarea "}"
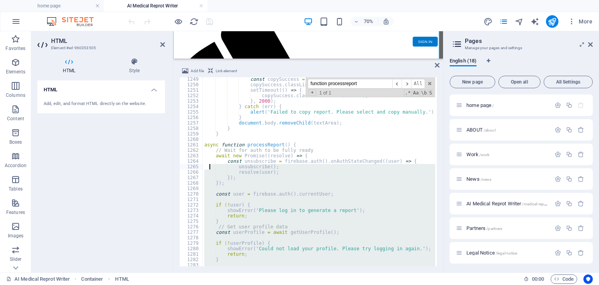
scroll to position [6858, 0]
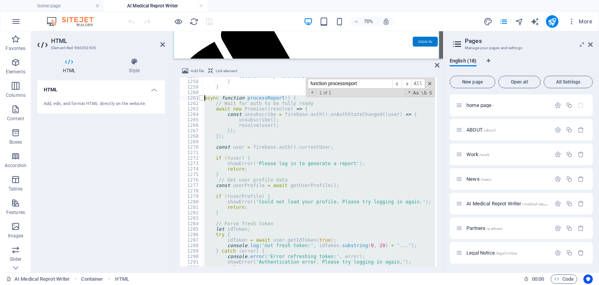
drag, startPoint x: 217, startPoint y: 212, endPoint x: 201, endPoint y: 97, distance: 116.4
click at [201, 97] on div "} 1257 1258 1259 1260 1261 1262 1263 1264 1265 1266 1267 1268 1269 1270 1271 12…" at bounding box center [307, 171] width 257 height 189
type textarea "async function processReport() { // Wait for auth to be fully ready"
click at [255, 142] on div "document . body . removeChild ( textArea ) ; } } async function processReport (…" at bounding box center [319, 171] width 232 height 189
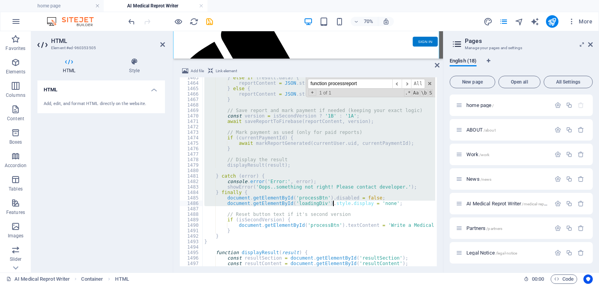
scroll to position [7981, 0]
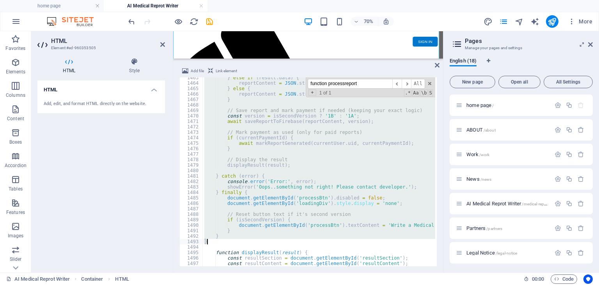
drag, startPoint x: 203, startPoint y: 97, endPoint x: 303, endPoint y: 241, distance: 175.2
click at [303, 241] on div "} else if ( result . data ) { reportContent = JSON . stringify ( result . data …" at bounding box center [462, 174] width 518 height 198
paste textarea "let reportContent = '';"
type textarea "let reportContent = '';"
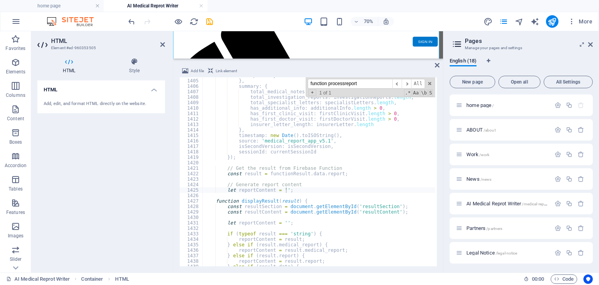
scroll to position [7685, 0]
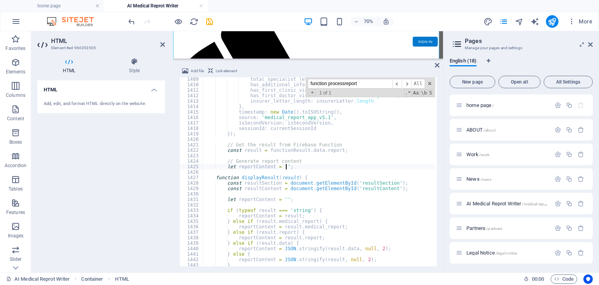
click at [294, 167] on div "total_specialist_letters : specialistLetters . length , has_additional_info : a…" at bounding box center [462, 175] width 518 height 198
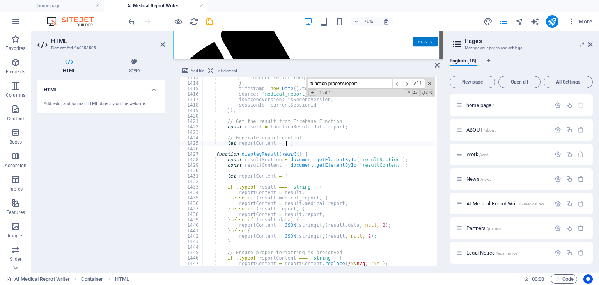
scroll to position [7732, 0]
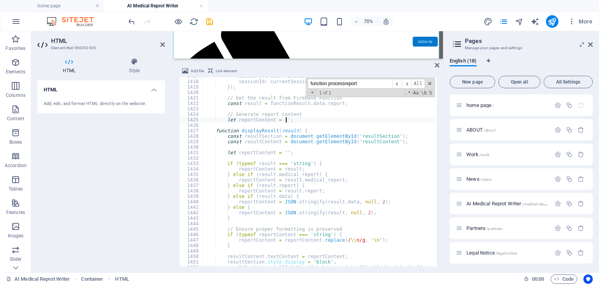
click at [316, 121] on div "isSecondVersion : isSecondVersion , sessionId : currentSessionId }) ; // Get th…" at bounding box center [462, 172] width 518 height 198
drag, startPoint x: 369, startPoint y: 84, endPoint x: 310, endPoint y: 85, distance: 59.3
click at [310, 85] on input "function processreport" at bounding box center [350, 84] width 85 height 10
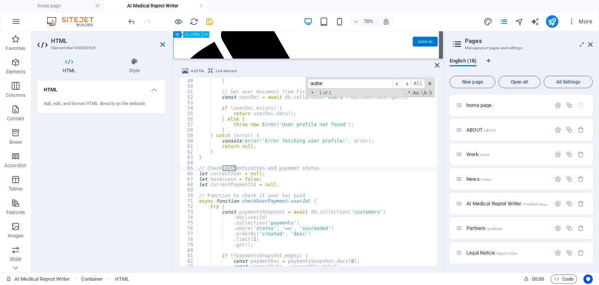
scroll to position [261, 0]
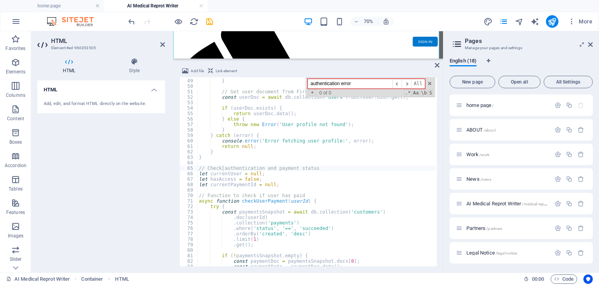
type input "authentication error"
click at [318, 172] on div "throw new Error ( 'No user logged in' ) ; } // Get user document from Firestore…" at bounding box center [456, 172] width 518 height 198
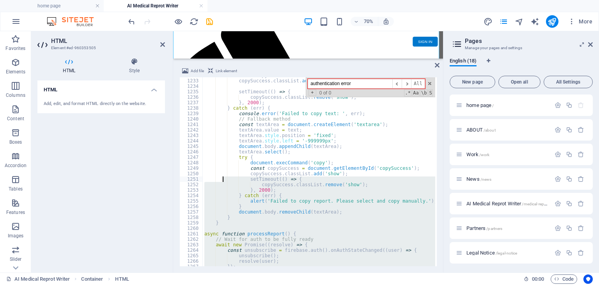
scroll to position [6770, 0]
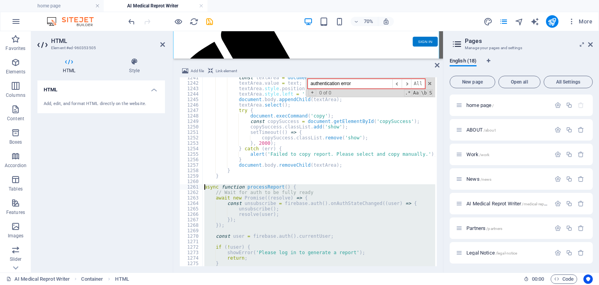
drag, startPoint x: 304, startPoint y: 170, endPoint x: 203, endPoint y: 188, distance: 102.2
click at [203, 188] on div "const textArea = document . createElement ( 'textarea' ) ; textArea . value = t…" at bounding box center [462, 174] width 518 height 198
type textarea "async function processReport() { // Wait for auth to be fully ready"
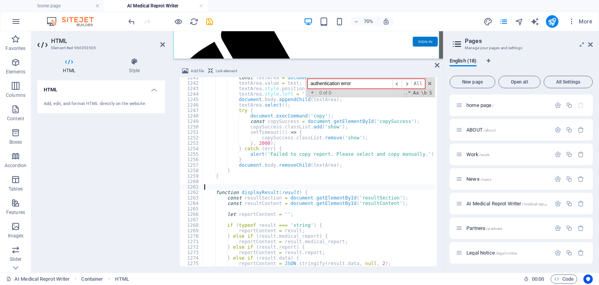
scroll to position [0, 0]
click at [207, 186] on div "const textArea = document . createElement ( 'textarea' ) ; textArea . value = t…" at bounding box center [462, 174] width 518 height 198
paste textarea "}"
type textarea "}"
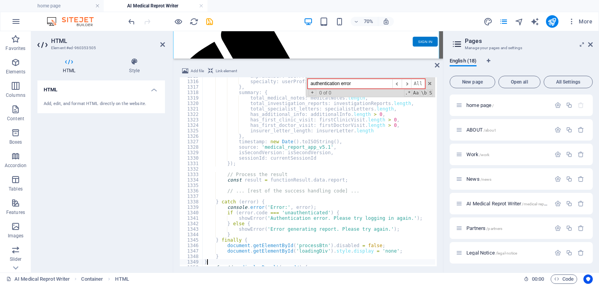
scroll to position [7222, 0]
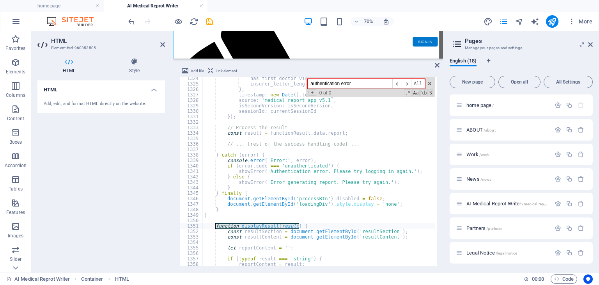
drag, startPoint x: 303, startPoint y: 225, endPoint x: 214, endPoint y: 224, distance: 88.5
click at [214, 224] on div "has_first_doctor_visit : firstDoctorVisit . length > 0 , insurer_letter_length …" at bounding box center [462, 175] width 518 height 198
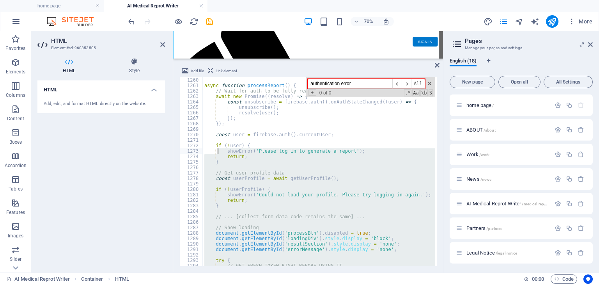
scroll to position [6848, 0]
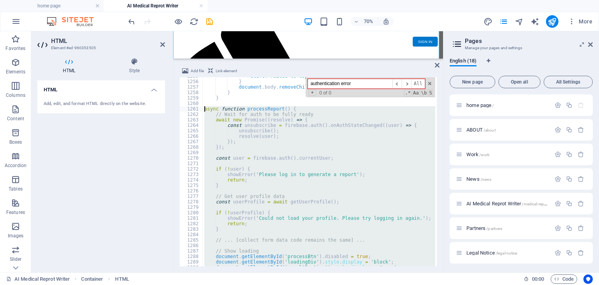
drag, startPoint x: 232, startPoint y: 214, endPoint x: 203, endPoint y: 111, distance: 106.5
click at [203, 111] on div "alert ( 'Failed to copy report. Please select and copy manually.' ) ; } documen…" at bounding box center [462, 172] width 518 height 198
paste textarea "}"
type textarea "}"
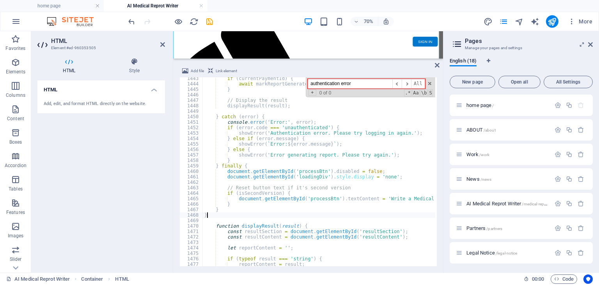
scroll to position [7871, 0]
click at [549, 24] on icon "publish" at bounding box center [551, 21] width 9 height 9
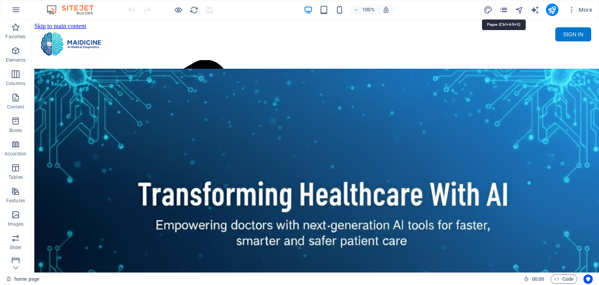
click at [502, 10] on icon "pages" at bounding box center [503, 9] width 9 height 9
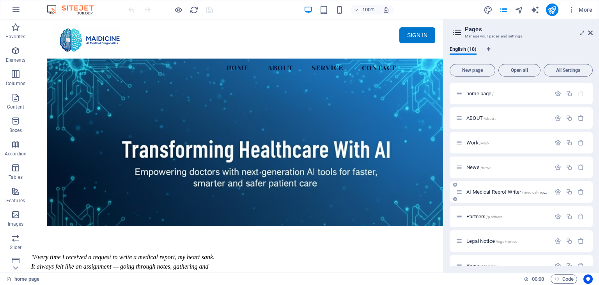
click at [499, 194] on span "AI Medical Reprot Writer /medical-report" at bounding box center [507, 192] width 82 height 6
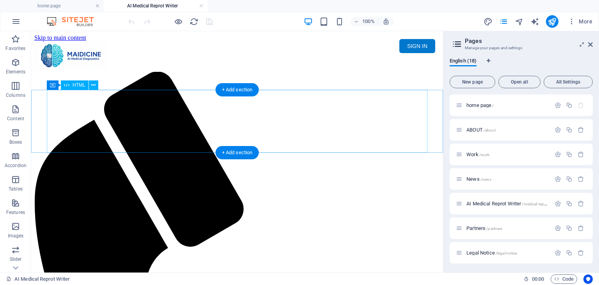
click at [229, 100] on div "Maidicine AI Medical Report Writer Version 5.1 Important Information The qualit…" at bounding box center [236, 100] width 405 height 0
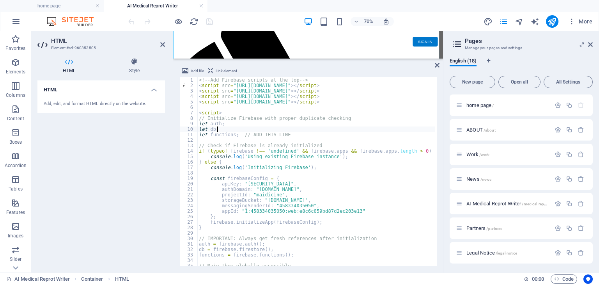
click at [287, 127] on div "<!-- Add Firebase scripts at the top --> < script src = "[URL][DOMAIN_NAME]" > …" at bounding box center [456, 176] width 518 height 198
type textarea "let db;"
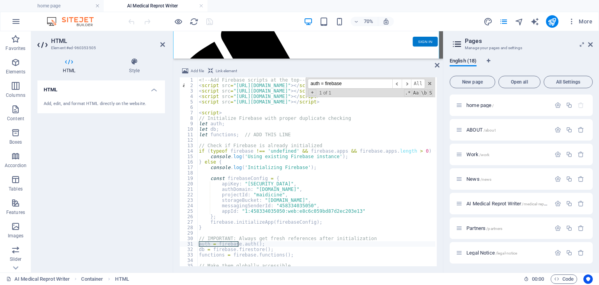
type input "auth = firebase"
click at [282, 244] on div "<!-- Add Firebase scripts at the top --> < script src = "[URL][DOMAIN_NAME]" > …" at bounding box center [456, 176] width 518 height 198
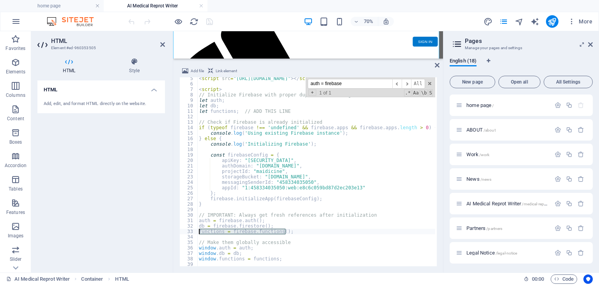
drag, startPoint x: 286, startPoint y: 232, endPoint x: 199, endPoint y: 231, distance: 86.9
click at [199, 231] on div "< script src = "[URL][DOMAIN_NAME]" > </ script > < script > // Initialize Fire…" at bounding box center [456, 175] width 518 height 198
paste textarea "'us-central1'"
type textarea "functions = firebase.functions('us-central1');"
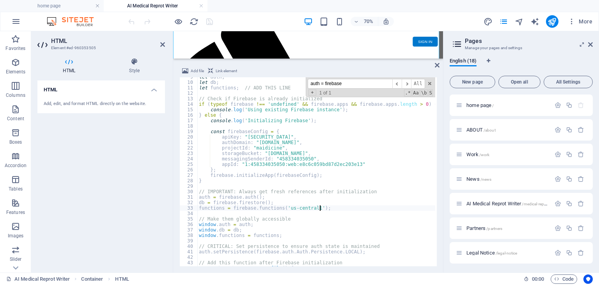
scroll to position [47, 0]
drag, startPoint x: 359, startPoint y: 85, endPoint x: 293, endPoint y: 82, distance: 65.9
click at [293, 82] on div "let auth ; let db ; let functions ; // ADD THIS LINE // Check if Firebase is al…" at bounding box center [316, 171] width 238 height 189
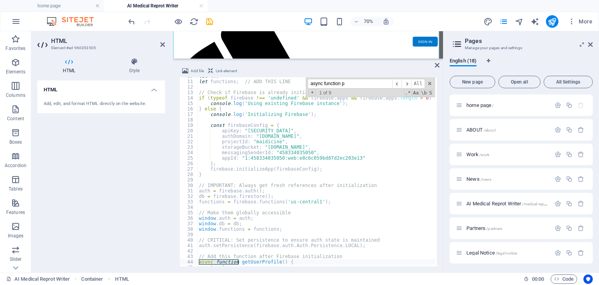
scroll to position [6788, 0]
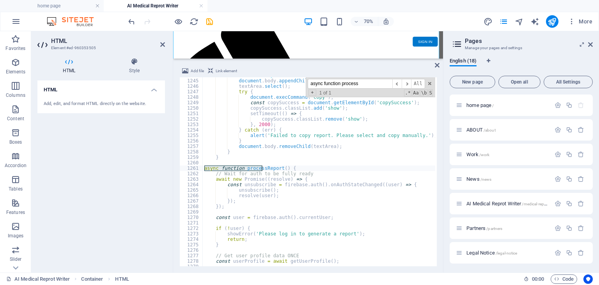
type input "async function process"
click at [317, 200] on div "textArea . style . left = '-999999px' ; document . body . appendChild ( textAre…" at bounding box center [462, 172] width 518 height 198
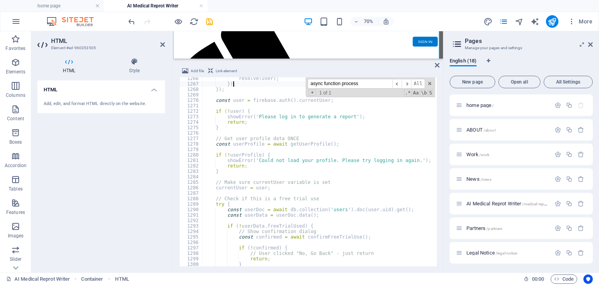
scroll to position [6905, 0]
click at [228, 209] on div "resolve ( user ) ; }) ; }) ; const user = firebase . auth ( ) . currentUser ; i…" at bounding box center [462, 175] width 518 height 198
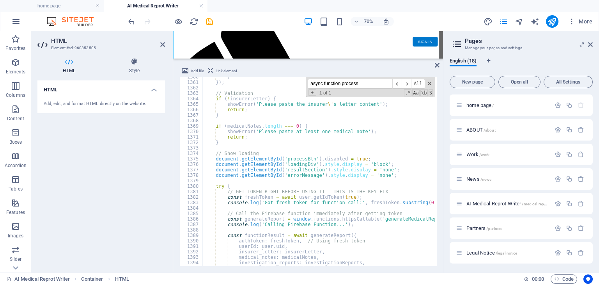
scroll to position [7443, 0]
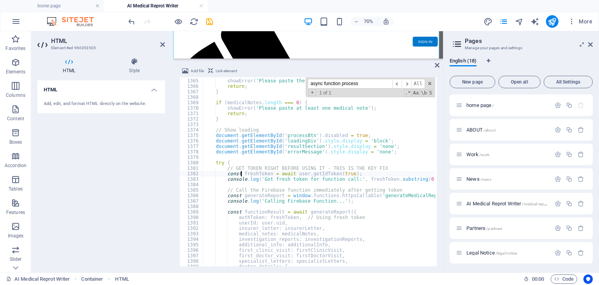
click at [240, 173] on div "if ( ! insurerLetter ) { showError ( 'Please paste the insurer \' s letter cont…" at bounding box center [462, 172] width 518 height 198
click at [253, 177] on div "if ( ! insurerLetter ) { showError ( 'Please paste the insurer \' s letter cont…" at bounding box center [462, 172] width 518 height 198
click at [224, 171] on div "if ( ! insurerLetter ) { showError ( 'Please paste the insurer \' s letter cont…" at bounding box center [462, 172] width 518 height 198
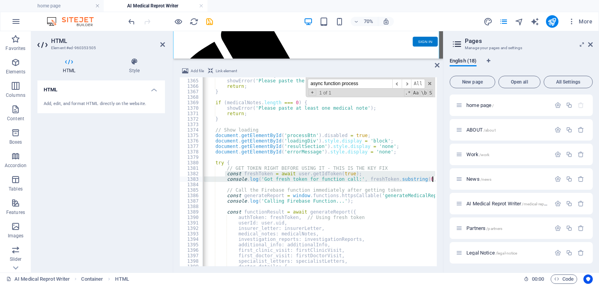
scroll to position [0, 21]
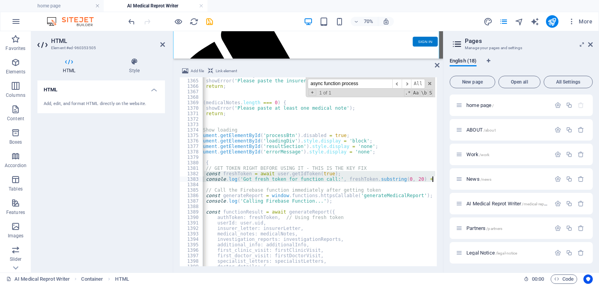
drag, startPoint x: 225, startPoint y: 172, endPoint x: 443, endPoint y: 178, distance: 218.0
click at [443, 178] on div "home page AI Medical Reprot Writer Favorites Elements Columns Content Boxes Acc…" at bounding box center [299, 151] width 599 height 241
paste textarea "ole.log('Token preview:', freshToken ? freshToken.substring(0, 50) + '...' : 'N…"
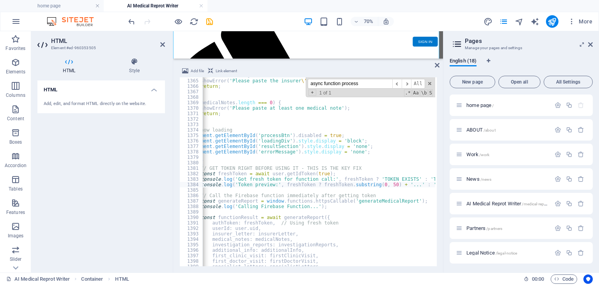
scroll to position [0, 0]
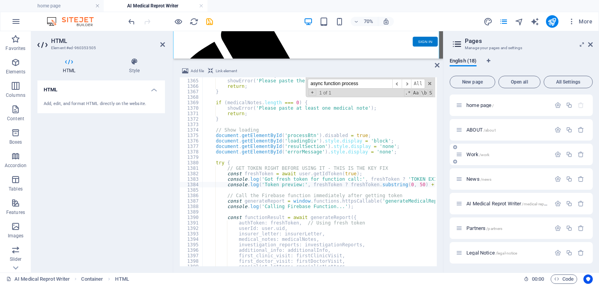
drag, startPoint x: 443, startPoint y: 158, endPoint x: 502, endPoint y: 162, distance: 59.0
click at [502, 162] on aside "Pages Manage your pages and settings English (18) New page Open all All Setting…" at bounding box center [521, 151] width 156 height 241
drag, startPoint x: 172, startPoint y: 157, endPoint x: 112, endPoint y: 157, distance: 60.0
click at [112, 157] on aside "HTML Element #ed-960353505 HTML Style HTML Add, edit, and format HTML directly …" at bounding box center [102, 151] width 142 height 241
click at [313, 207] on div "if ( ! insurerLetter ) { showError ( 'Please paste the insurer \' s letter cont…" at bounding box center [462, 172] width 518 height 198
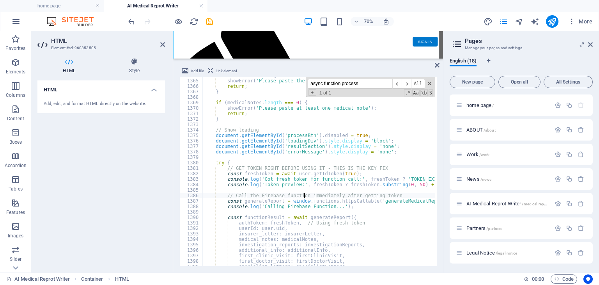
click at [303, 194] on div "if ( ! insurerLetter ) { showError ( 'Please paste the insurer \' s letter cont…" at bounding box center [462, 172] width 518 height 198
click at [287, 201] on div "if ( ! insurerLetter ) { showError ( 'Please paste the insurer \' s letter cont…" at bounding box center [462, 172] width 518 height 198
click at [334, 203] on div "if ( ! insurerLetter ) { showError ( 'Please paste the insurer \' s letter cont…" at bounding box center [462, 172] width 518 height 198
click at [324, 206] on div "if ( ! insurerLetter ) { showError ( 'Please paste the insurer \' s letter cont…" at bounding box center [462, 172] width 518 height 198
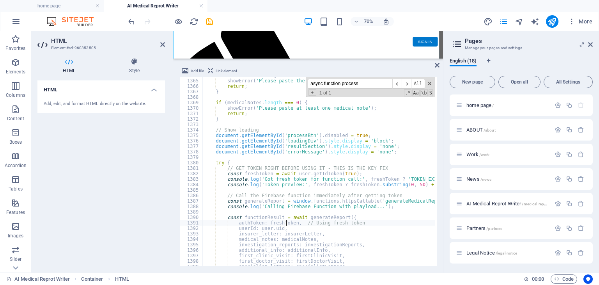
click at [287, 220] on div "if ( ! insurerLetter ) { showError ( 'Please paste the insurer \' s letter cont…" at bounding box center [462, 172] width 518 height 198
drag, startPoint x: 225, startPoint y: 216, endPoint x: 345, endPoint y: 215, distance: 119.7
click at [345, 215] on div "if ( ! insurerLetter ) { showError ( 'Please paste the insurer \' s letter cont…" at bounding box center [462, 172] width 518 height 198
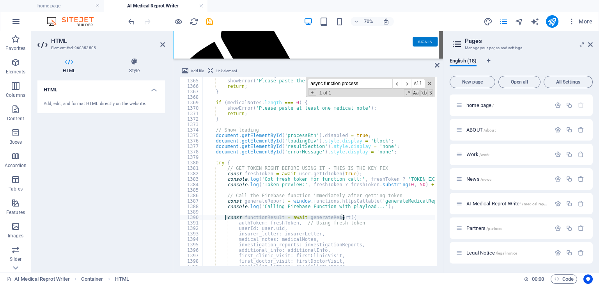
paste textarea "payload ="
click at [340, 218] on div "if ( ! insurerLetter ) { showError ( 'Please paste the insurer \' s letter cont…" at bounding box center [462, 172] width 518 height 198
drag, startPoint x: 347, startPoint y: 230, endPoint x: 348, endPoint y: 237, distance: 7.8
click at [348, 231] on div "if ( ! insurerLetter ) { showError ( 'Please paste the insurer \' s letter cont…" at bounding box center [462, 172] width 518 height 198
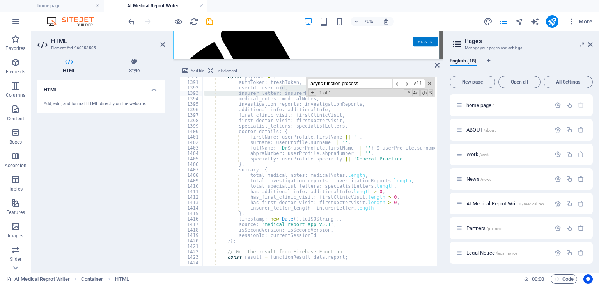
scroll to position [7584, 0]
click at [230, 239] on div "const payload = { authToken : freshToken , // Using fresh token userId : user .…" at bounding box center [462, 173] width 518 height 198
click at [272, 234] on div "const payload = { authToken : freshToken , // Using fresh token userId : user .…" at bounding box center [462, 173] width 518 height 198
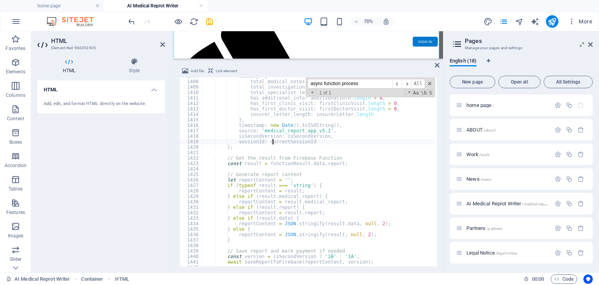
scroll to position [7677, 0]
drag, startPoint x: 225, startPoint y: 156, endPoint x: 342, endPoint y: 163, distance: 117.5
click at [342, 163] on div "summary : { total_medical_notes : medicalNotes . length , total_investigation_r…" at bounding box center [462, 172] width 518 height 198
paste textarea "const functionResult = await generateReport(payload)"
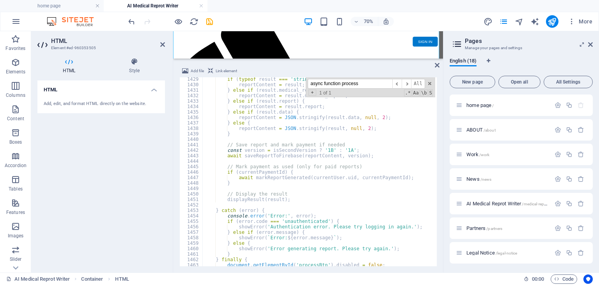
scroll to position [7817, 0]
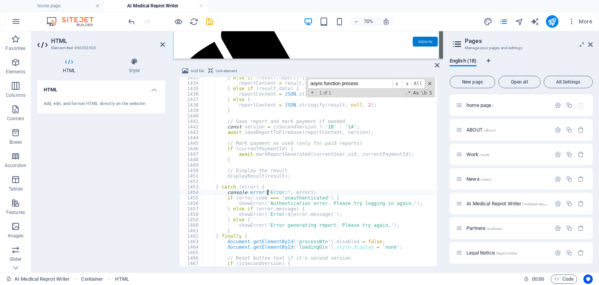
click at [267, 190] on div "} else if ( result . report ) { reportContent = result . report ; } else if ( r…" at bounding box center [462, 174] width 518 height 198
type textarea "console.error('Error:', error);"
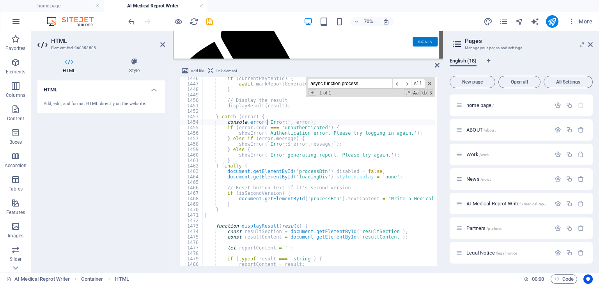
scroll to position [7841, 0]
